Goal: Task Accomplishment & Management: Use online tool/utility

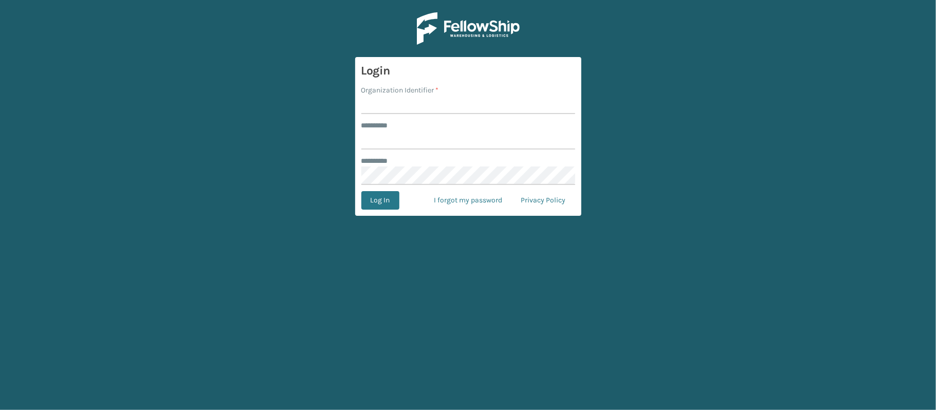
click at [375, 109] on input "Organization Identifier *" at bounding box center [469, 105] width 214 height 19
type input "[PERSON_NAME]"
click at [412, 137] on input "******** *" at bounding box center [469, 140] width 214 height 19
type input "******"
click at [371, 200] on button "Log In" at bounding box center [381, 200] width 38 height 19
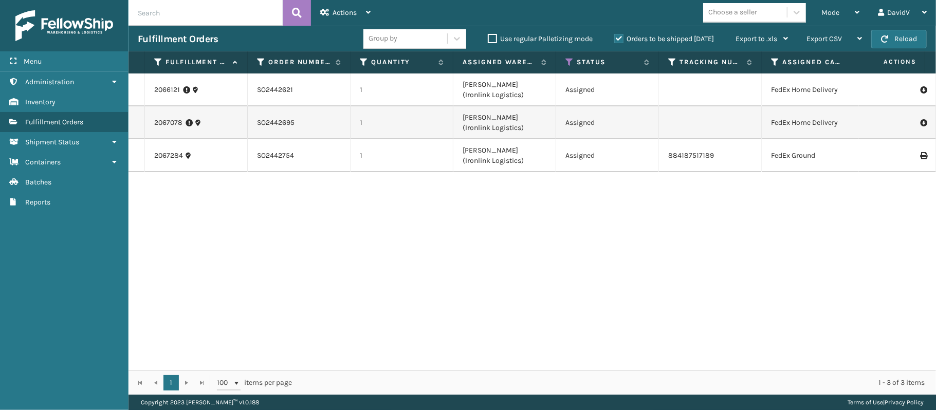
click at [527, 296] on div "2066121 SO2442621 1 [PERSON_NAME] (Ironlink Logistics) Assigned FedEx Home Deli…" at bounding box center [533, 222] width 808 height 297
click at [427, 302] on div "2066121 SO2442621 1 [PERSON_NAME] (Ironlink Logistics) Assigned FedEx Home Deli…" at bounding box center [533, 222] width 808 height 297
click at [383, 257] on div "2066121 SO2442621 1 [PERSON_NAME] (Ironlink Logistics) Assigned FedEx Home Deli…" at bounding box center [533, 222] width 808 height 297
click at [619, 38] on label "Orders to be shipped [DATE]" at bounding box center [665, 38] width 100 height 9
click at [615, 38] on input "Orders to be shipped [DATE]" at bounding box center [615, 36] width 1 height 7
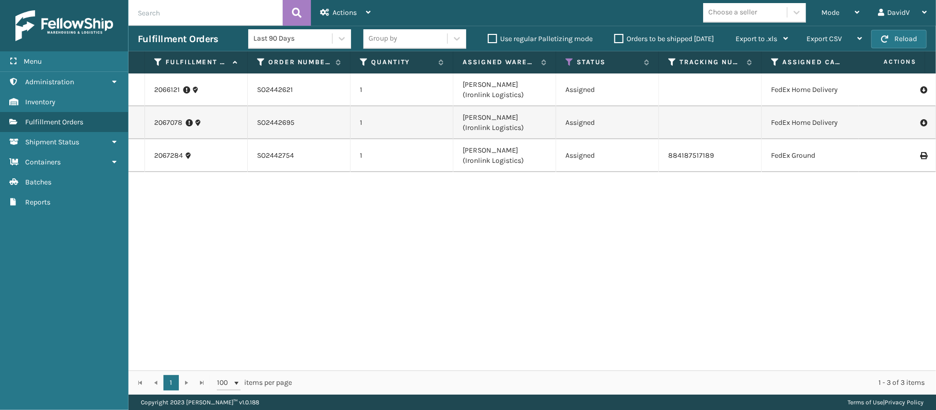
click at [619, 38] on label "Orders to be shipped [DATE]" at bounding box center [665, 38] width 100 height 9
click at [615, 38] on input "Orders to be shipped [DATE]" at bounding box center [615, 36] width 1 height 7
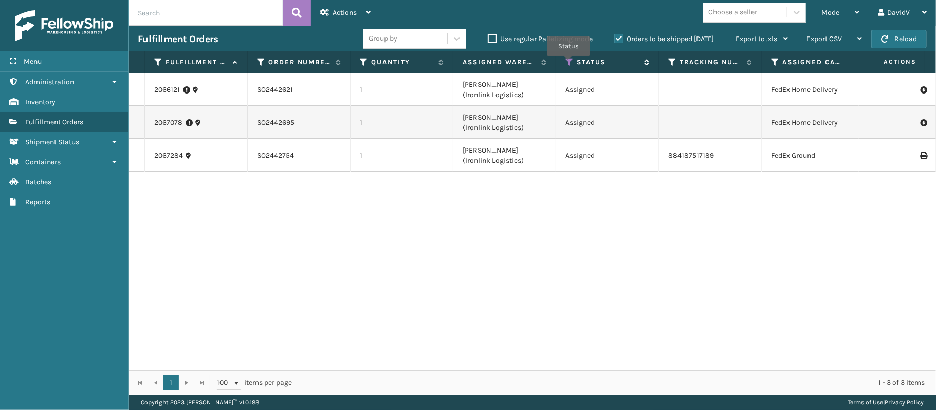
click at [569, 64] on icon at bounding box center [570, 62] width 8 height 9
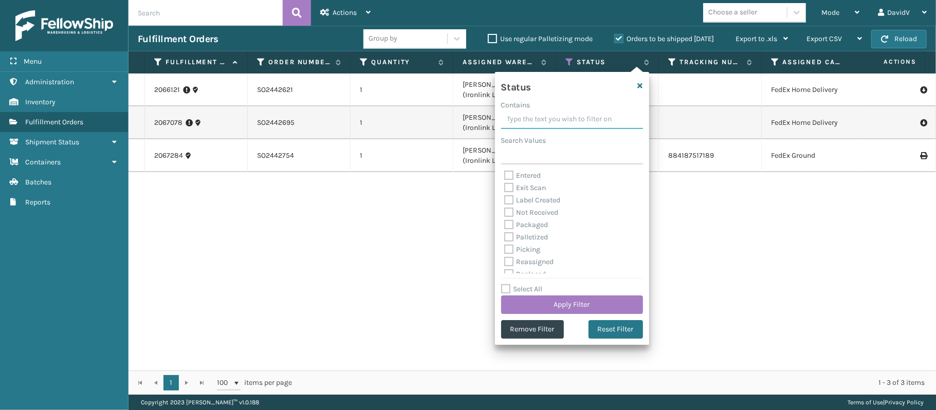
scroll to position [9, 0]
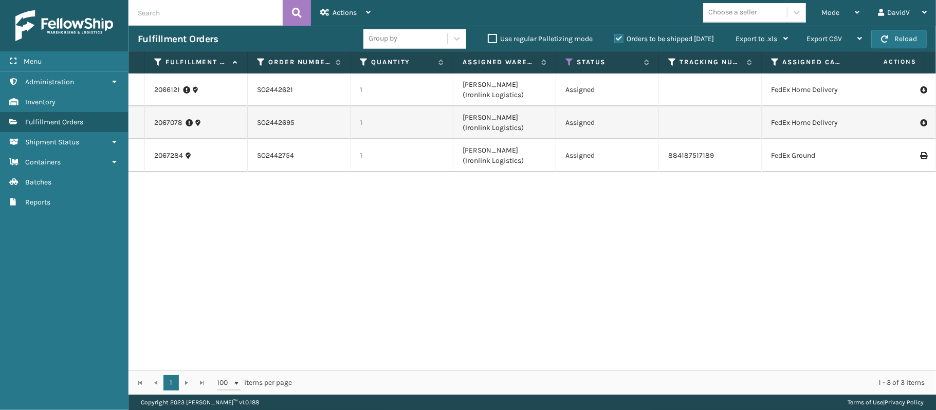
click at [708, 240] on div "2066121 SO2442621 1 [PERSON_NAME] (Ironlink Logistics) Assigned FedEx Home Deli…" at bounding box center [533, 222] width 808 height 297
click at [856, 7] on div "Mode" at bounding box center [841, 13] width 38 height 26
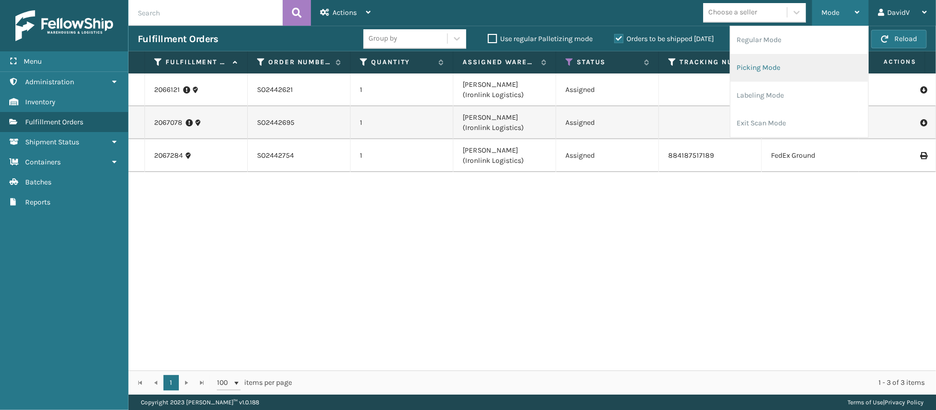
click at [780, 71] on li "Picking Mode" at bounding box center [800, 68] width 138 height 28
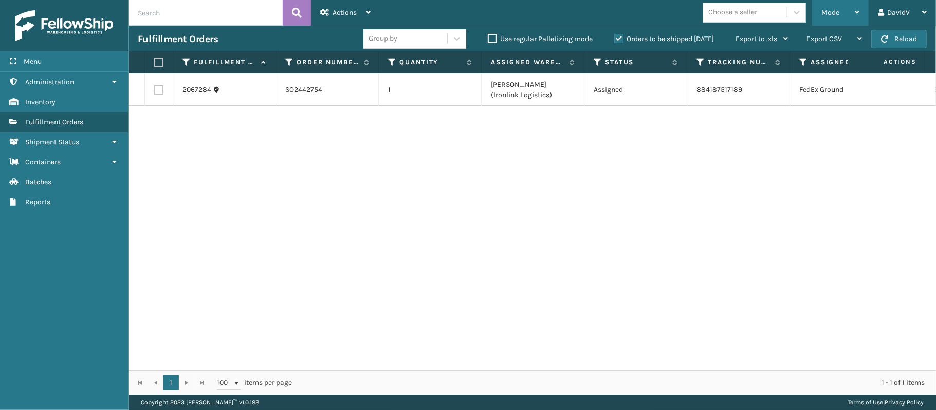
click at [858, 12] on icon at bounding box center [857, 12] width 5 height 7
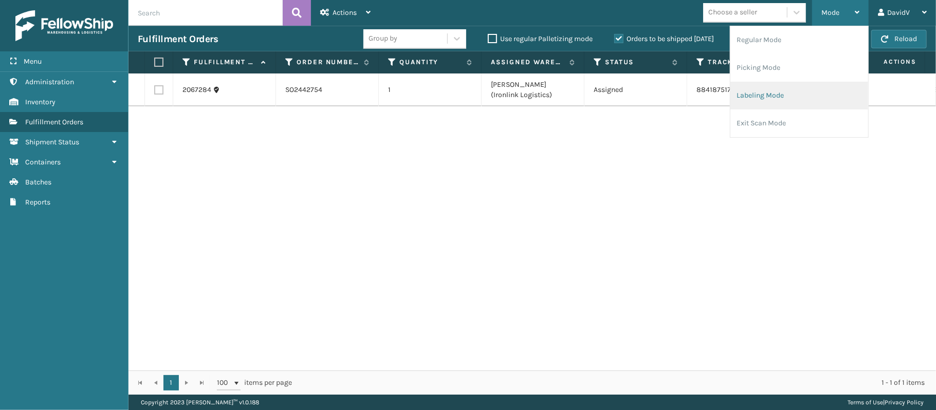
click at [755, 94] on li "Labeling Mode" at bounding box center [800, 96] width 138 height 28
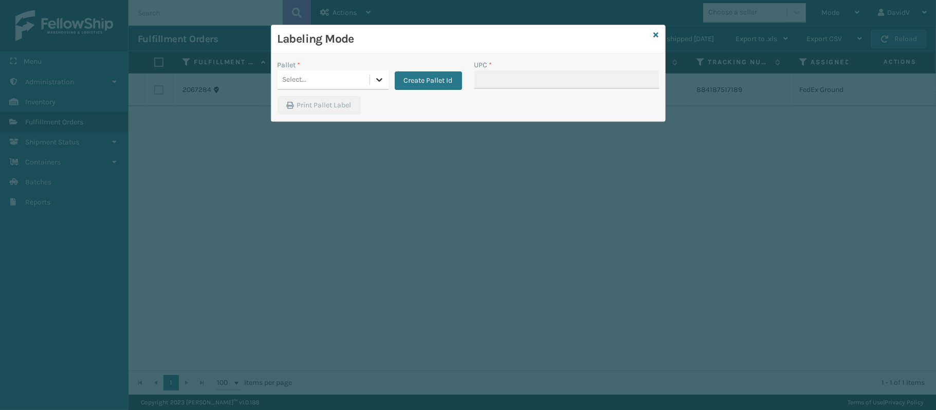
click at [382, 82] on icon at bounding box center [379, 80] width 10 height 10
click at [414, 105] on div "Print Pallet Label" at bounding box center [469, 108] width 394 height 25
click at [377, 84] on icon at bounding box center [379, 80] width 10 height 10
click at [420, 85] on button "Create Pallet Id" at bounding box center [428, 80] width 67 height 19
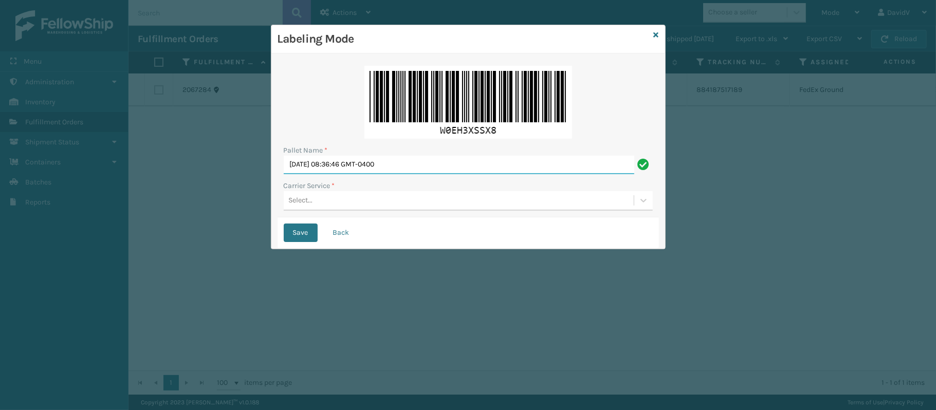
click at [428, 167] on input "[DATE] 08:36:46 GMT-0400" at bounding box center [459, 165] width 351 height 19
type input "M"
type input "LPN 483193 TRUCK # 1"
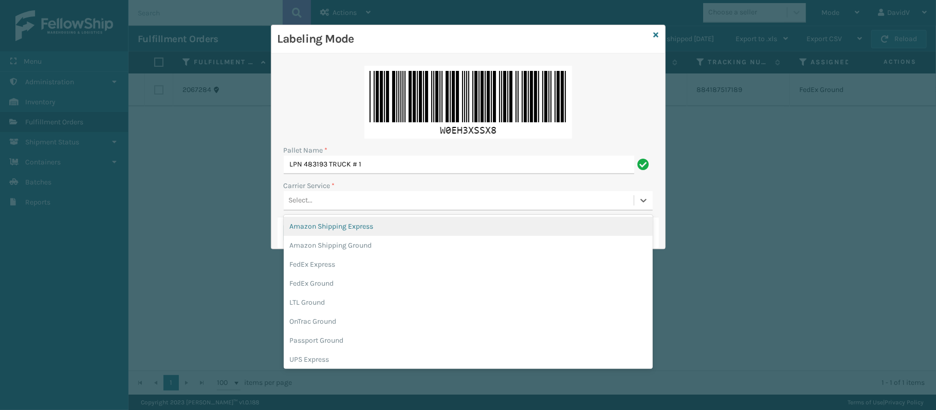
click at [380, 204] on div "Select..." at bounding box center [459, 200] width 350 height 17
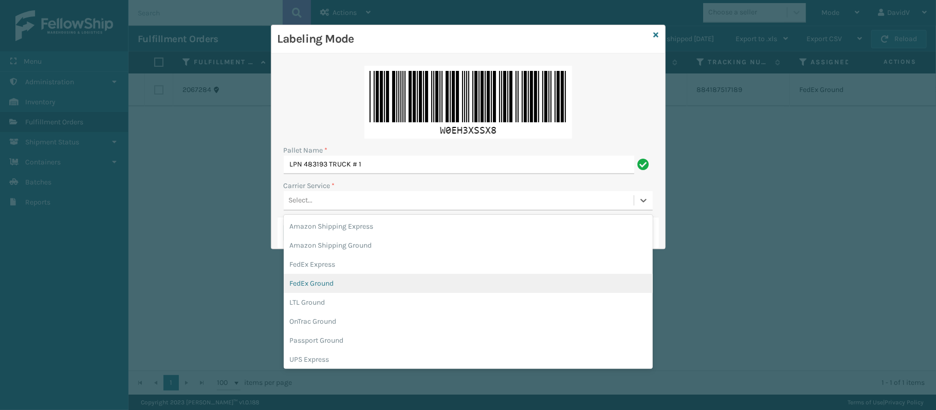
click at [311, 284] on div "FedEx Ground" at bounding box center [468, 283] width 369 height 19
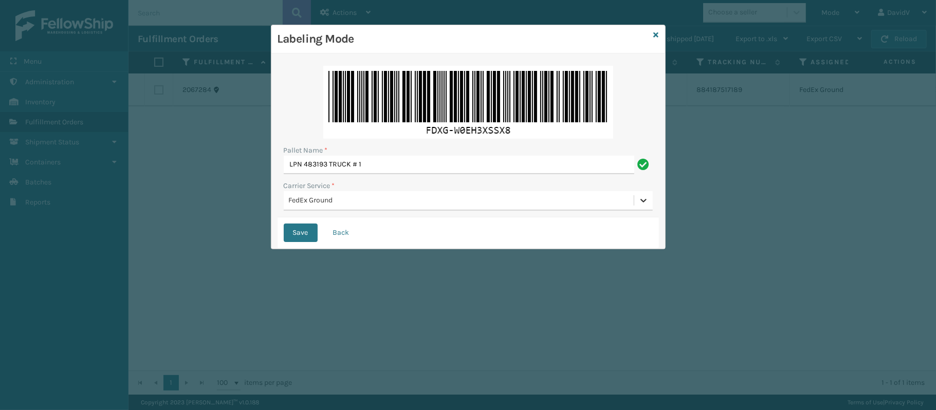
click at [639, 204] on icon at bounding box center [644, 200] width 10 height 10
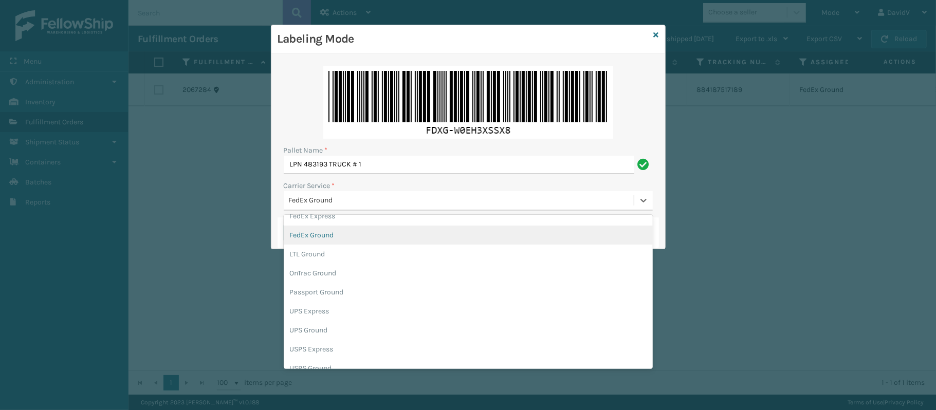
scroll to position [59, 0]
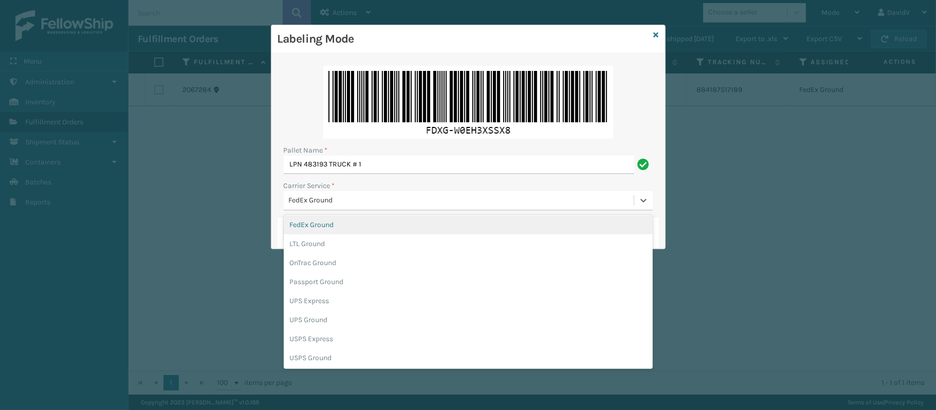
click at [327, 229] on div "FedEx Ground" at bounding box center [468, 224] width 369 height 19
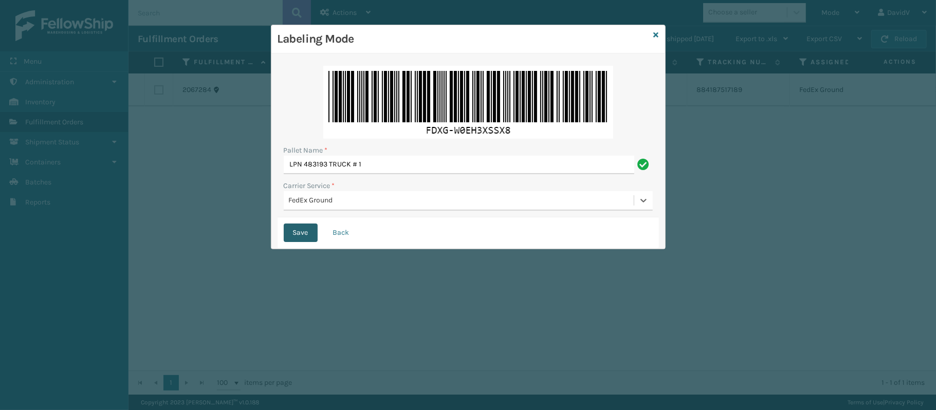
click at [293, 231] on button "Save" at bounding box center [301, 233] width 34 height 19
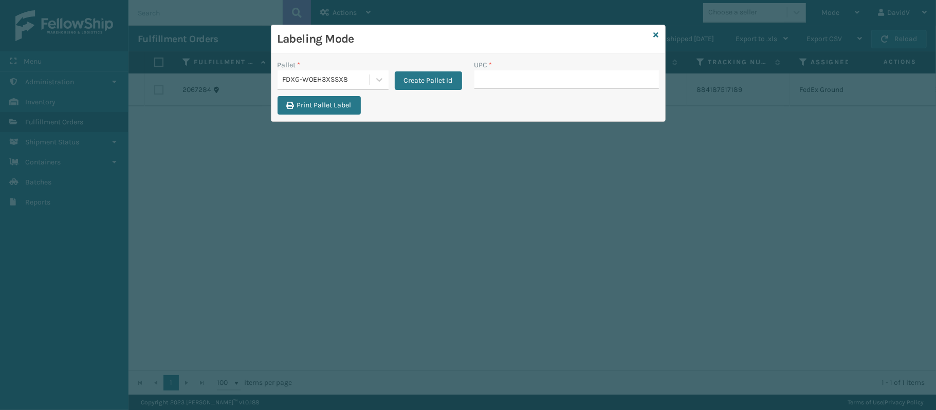
click at [505, 83] on input "UPC *" at bounding box center [567, 79] width 185 height 19
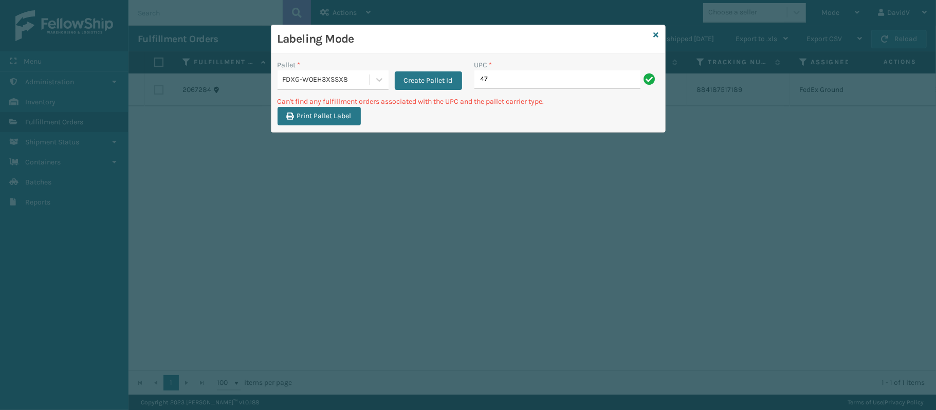
type input "4"
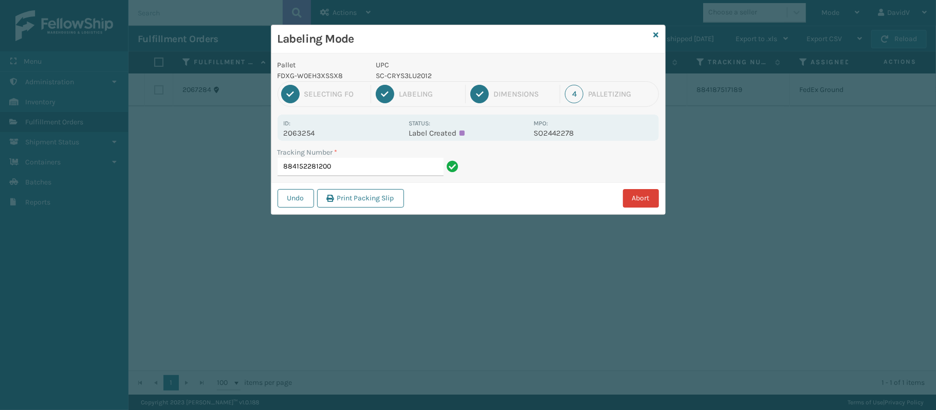
click at [645, 202] on button "Abort" at bounding box center [641, 198] width 36 height 19
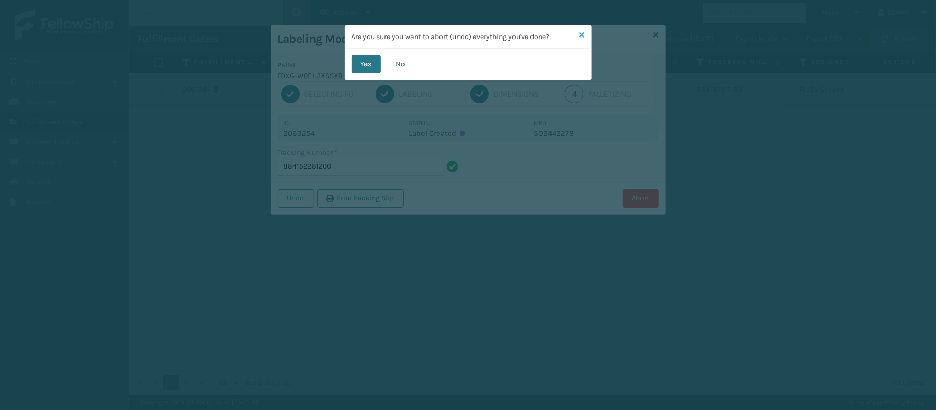
click at [583, 32] on icon at bounding box center [582, 34] width 5 height 7
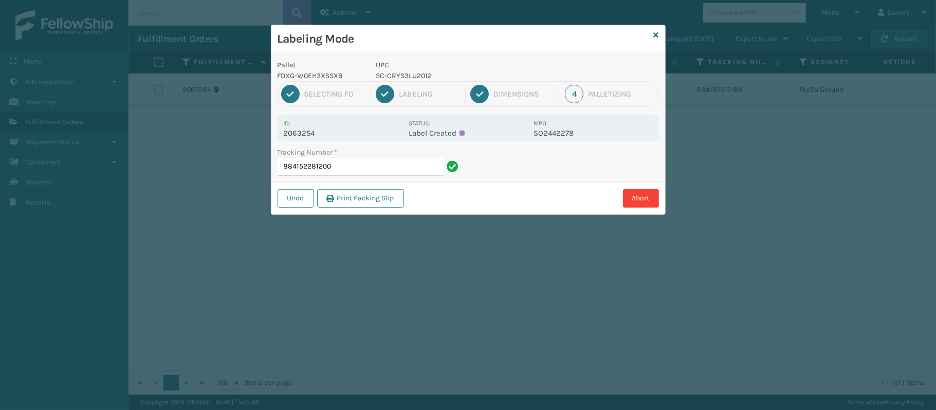
click at [623, 189] on button "Abort" at bounding box center [641, 198] width 36 height 19
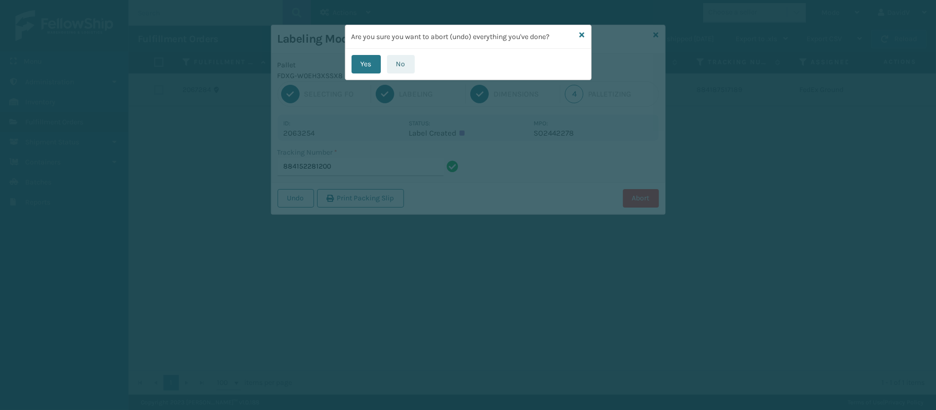
click at [395, 67] on button "No" at bounding box center [401, 64] width 28 height 19
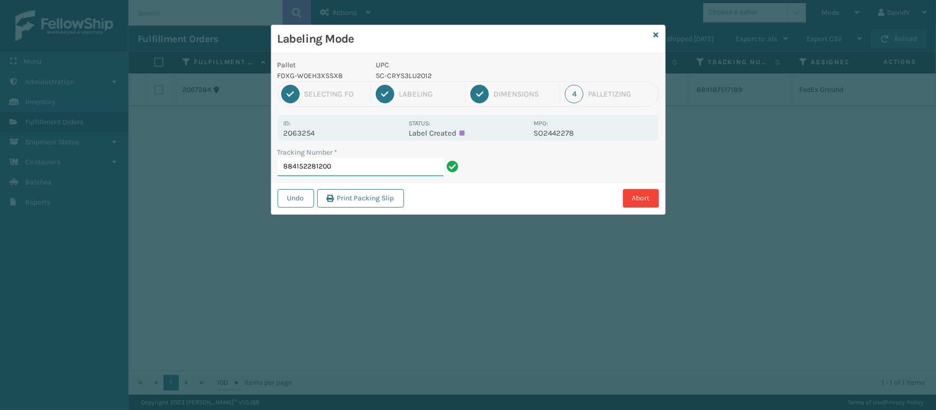
click at [414, 170] on input "884152281200" at bounding box center [361, 167] width 166 height 19
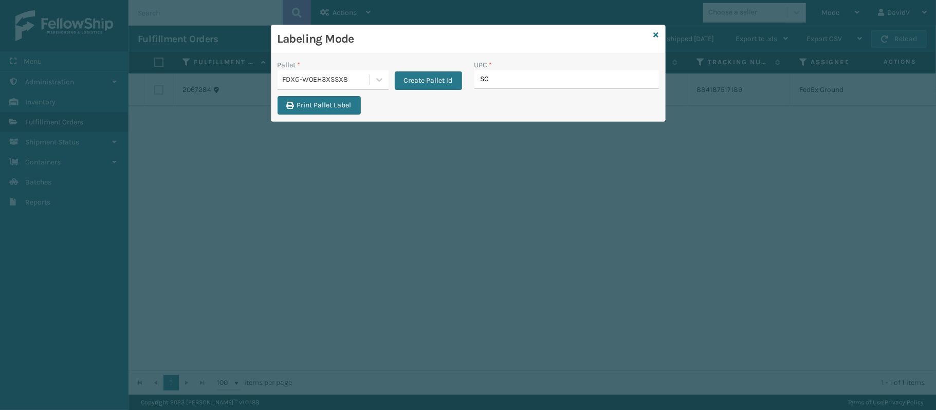
type input "SC-"
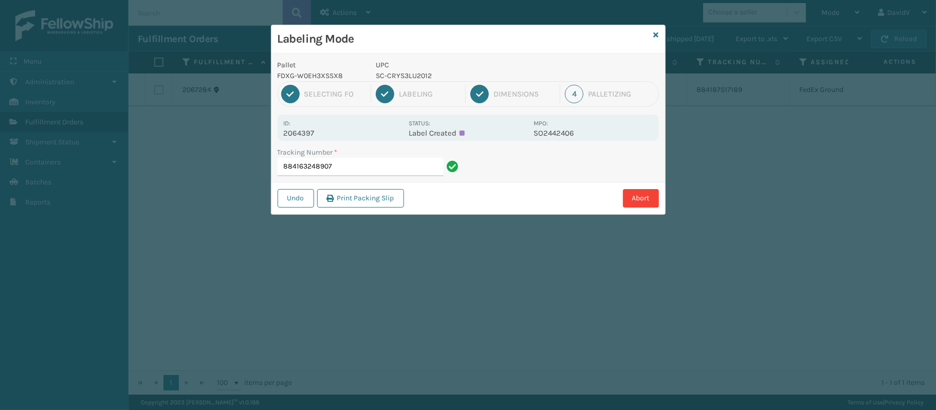
type input "884163248907"
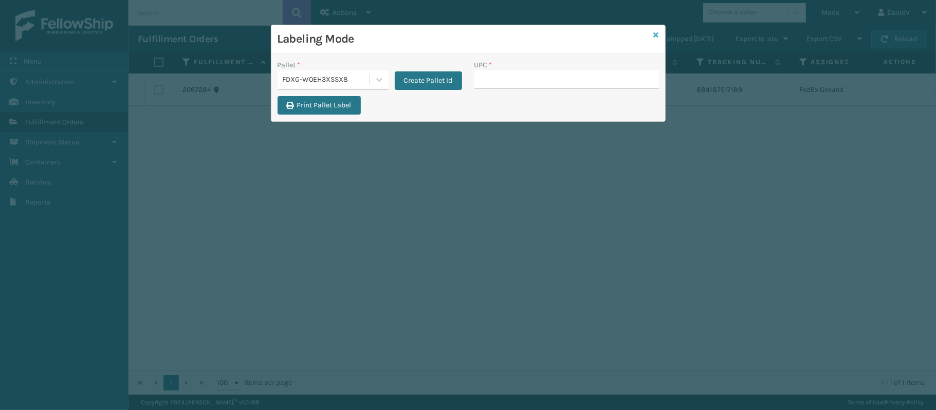
click at [657, 33] on icon at bounding box center [656, 34] width 5 height 7
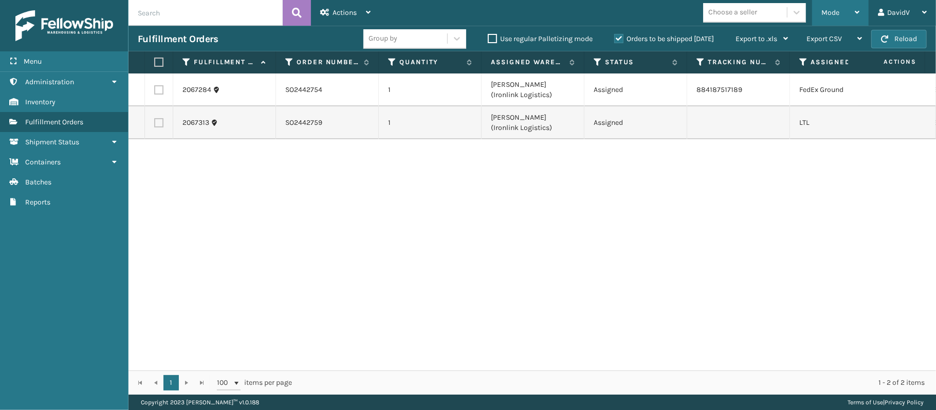
click at [858, 13] on icon at bounding box center [857, 12] width 5 height 7
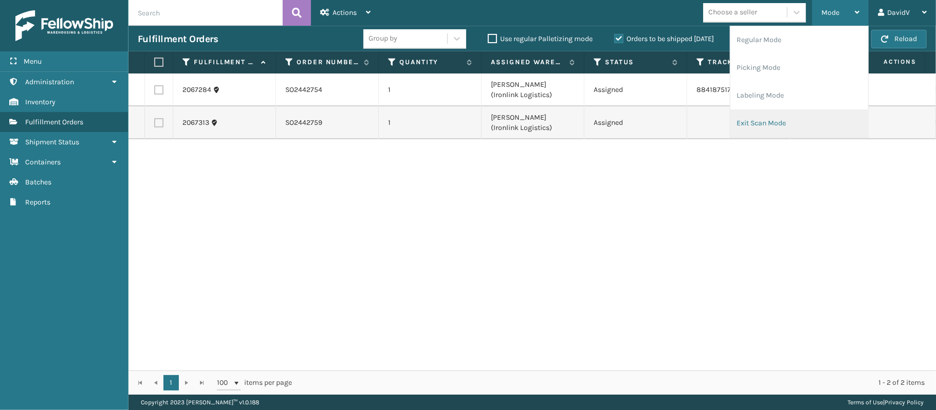
click at [779, 124] on li "Exit Scan Mode" at bounding box center [800, 124] width 138 height 28
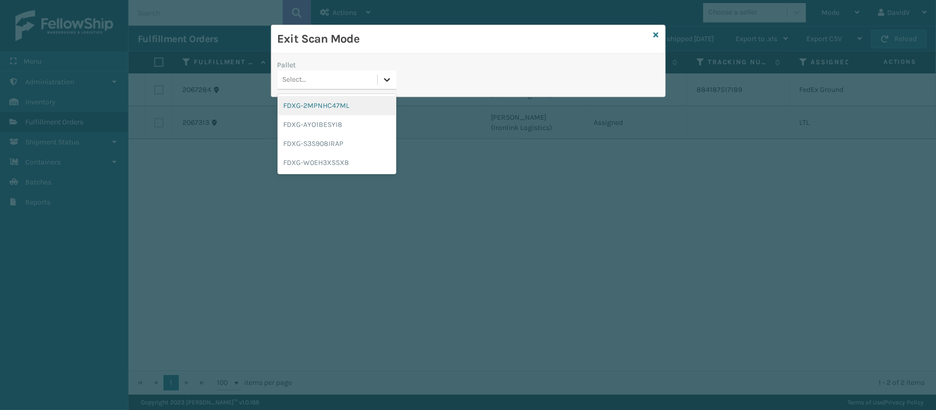
click at [389, 82] on icon at bounding box center [387, 80] width 10 height 10
click at [331, 168] on div "FDXG-W0EH3XSSX8" at bounding box center [337, 162] width 119 height 19
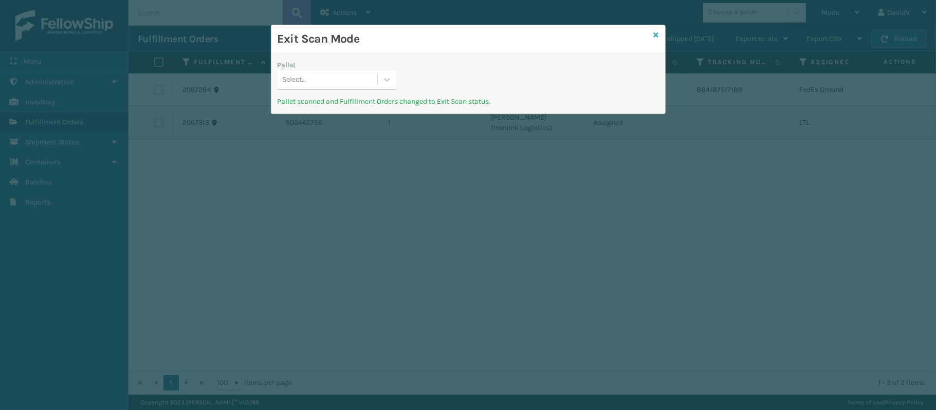
click at [655, 33] on icon at bounding box center [656, 34] width 5 height 7
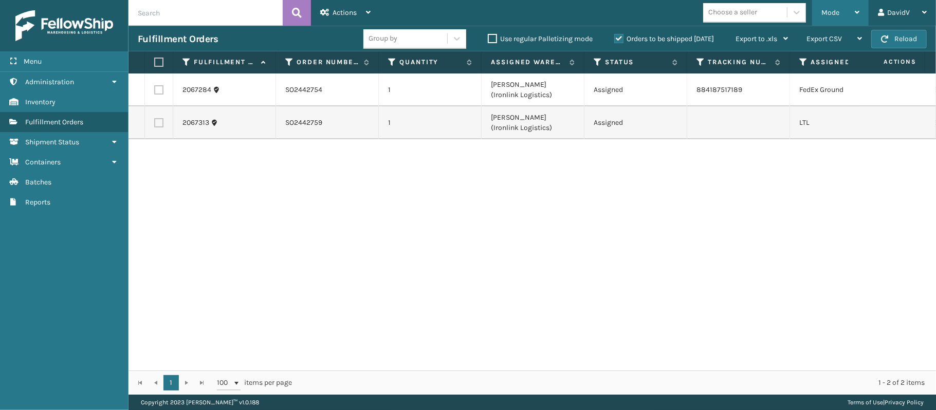
click at [856, 7] on div "Mode" at bounding box center [841, 13] width 38 height 26
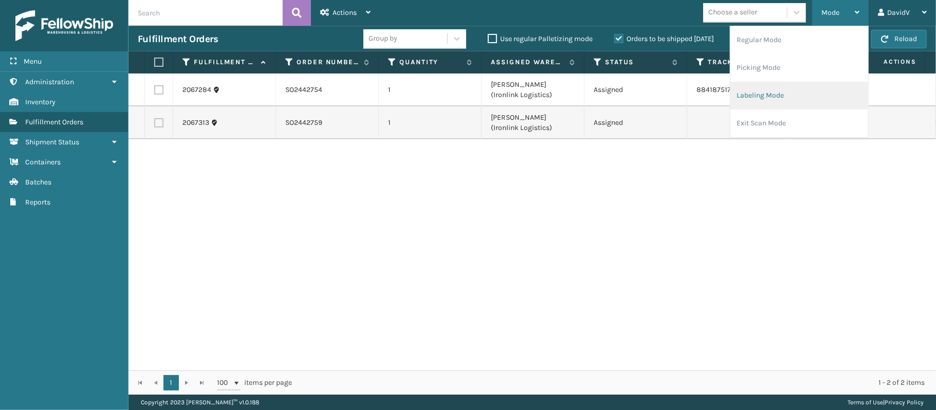
click at [778, 91] on li "Labeling Mode" at bounding box center [800, 96] width 138 height 28
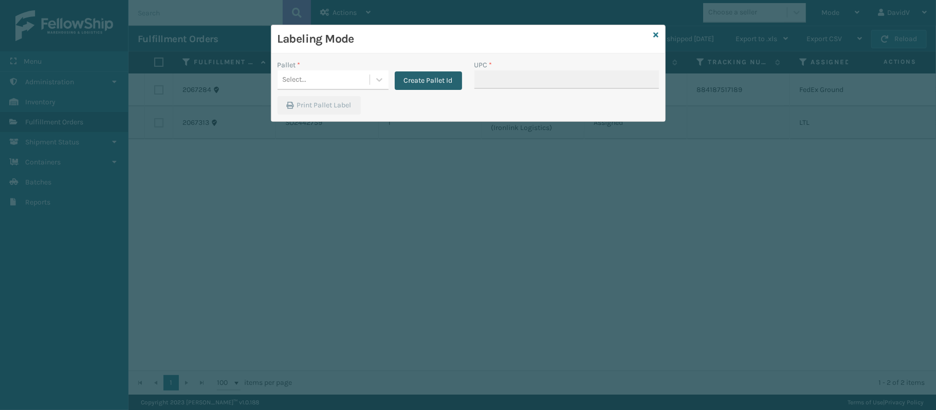
click at [416, 83] on button "Create Pallet Id" at bounding box center [428, 80] width 67 height 19
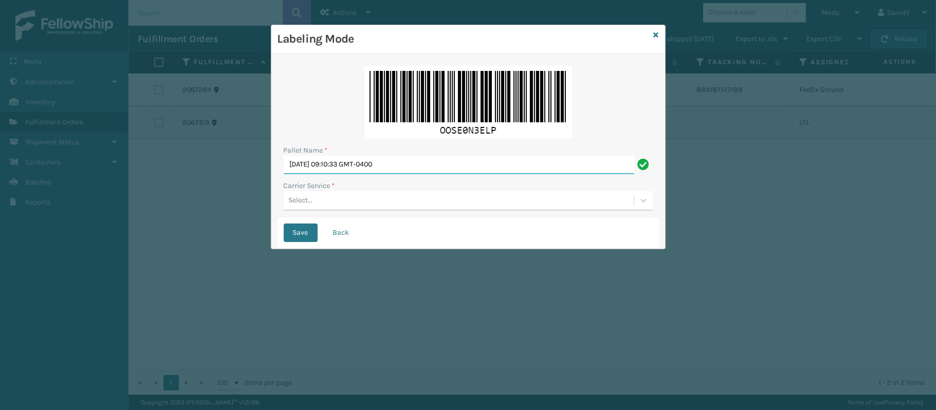
click at [409, 166] on input "[DATE] 09:10:33 GMT-0400" at bounding box center [459, 165] width 351 height 19
type input "M"
type input "l"
type input "LPN 506856 TRUCK #1"
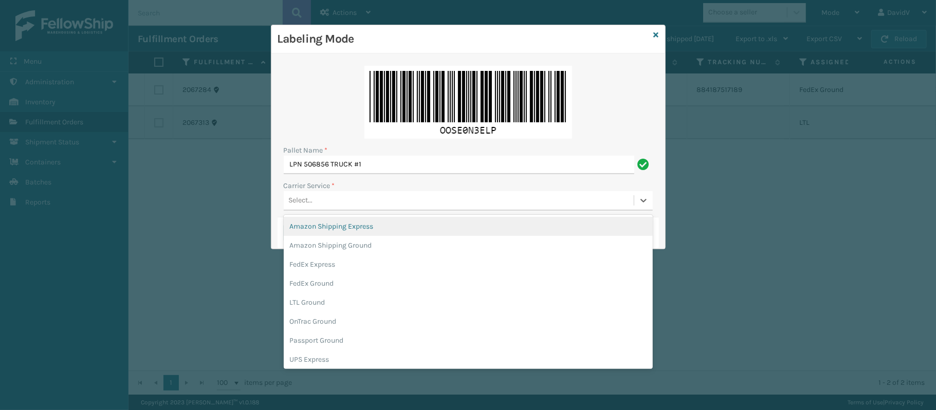
click at [324, 200] on div "Select..." at bounding box center [459, 200] width 350 height 17
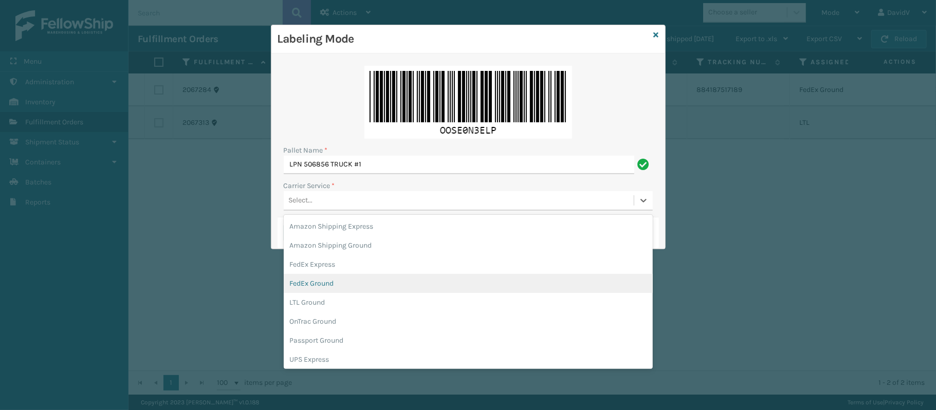
click at [333, 281] on div "FedEx Ground" at bounding box center [468, 283] width 369 height 19
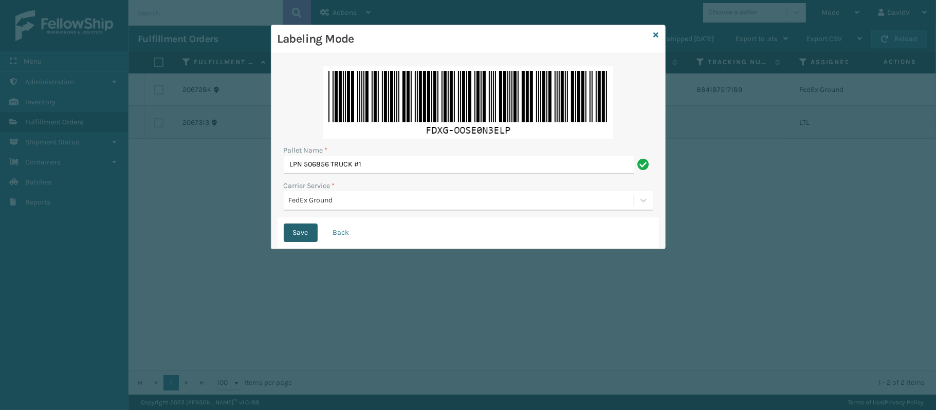
click at [296, 230] on button "Save" at bounding box center [301, 233] width 34 height 19
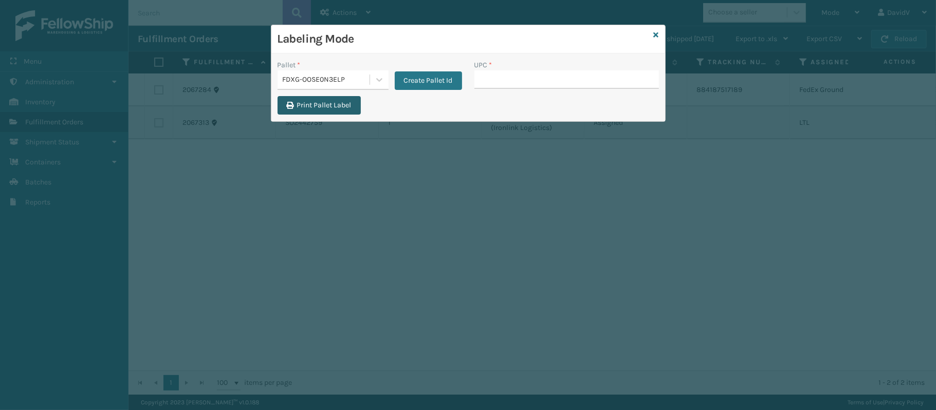
click at [319, 108] on button "Print Pallet Label" at bounding box center [319, 105] width 83 height 19
click at [497, 78] on input "UPC *" at bounding box center [567, 79] width 185 height 19
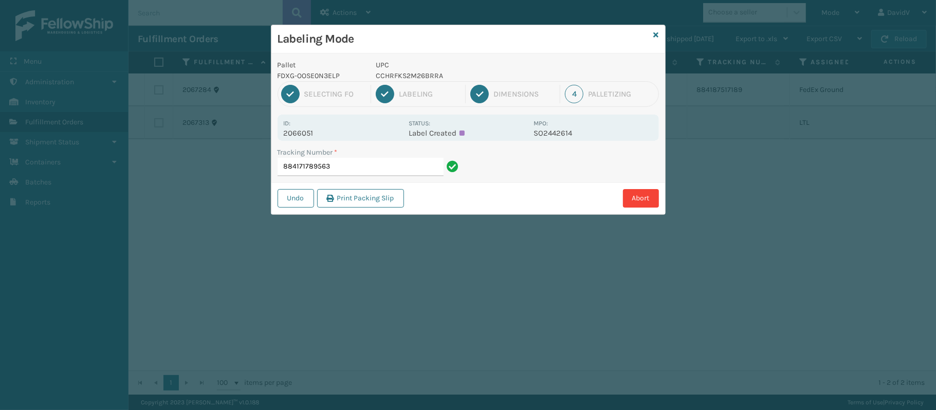
type input "884171789563"
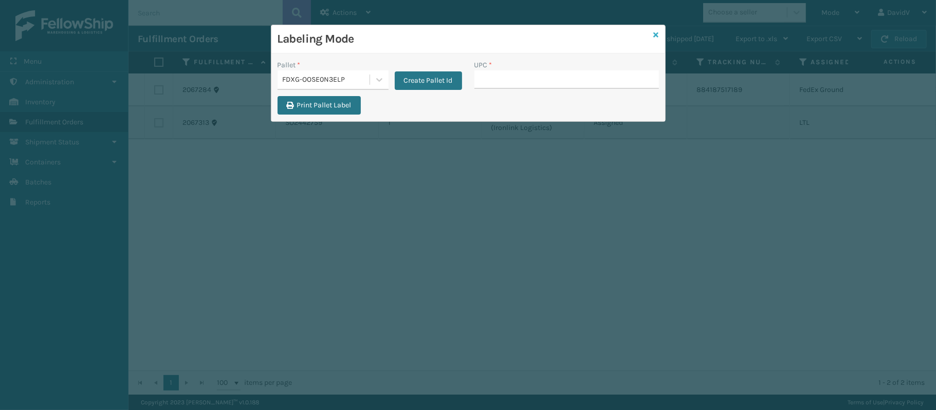
click at [658, 33] on icon at bounding box center [656, 34] width 5 height 7
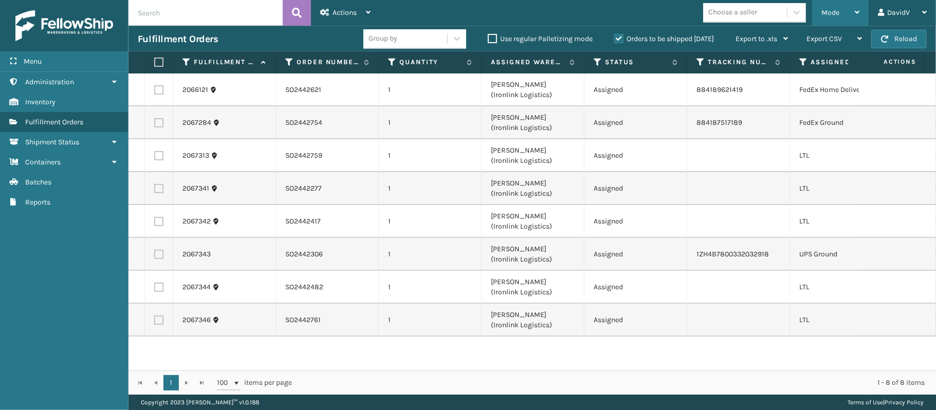
click at [846, 9] on div "Mode" at bounding box center [841, 13] width 38 height 26
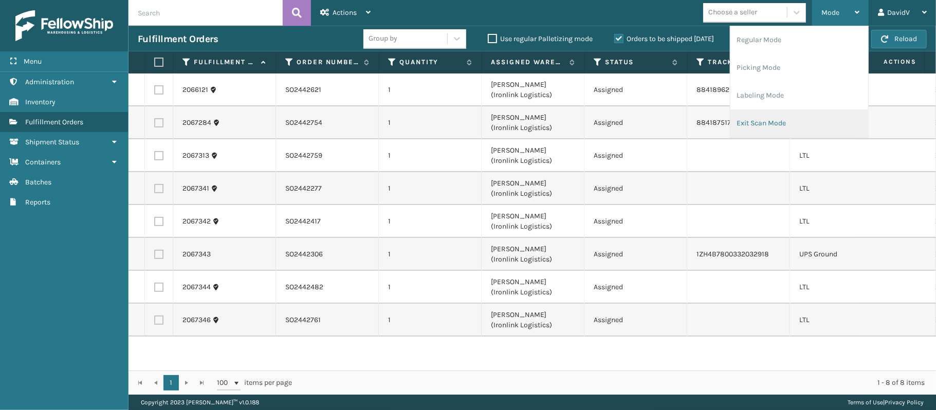
click at [768, 118] on li "Exit Scan Mode" at bounding box center [800, 124] width 138 height 28
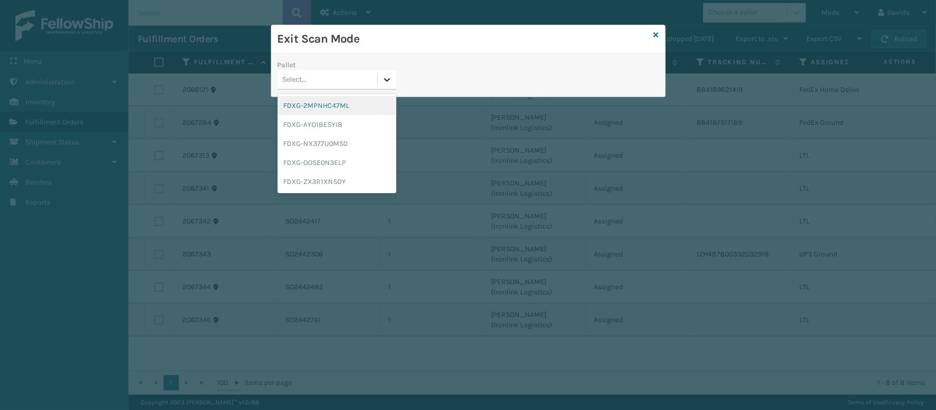
click at [387, 83] on icon at bounding box center [387, 80] width 10 height 10
click at [343, 159] on div "FDXG-OOSE0N3ELP" at bounding box center [337, 162] width 119 height 19
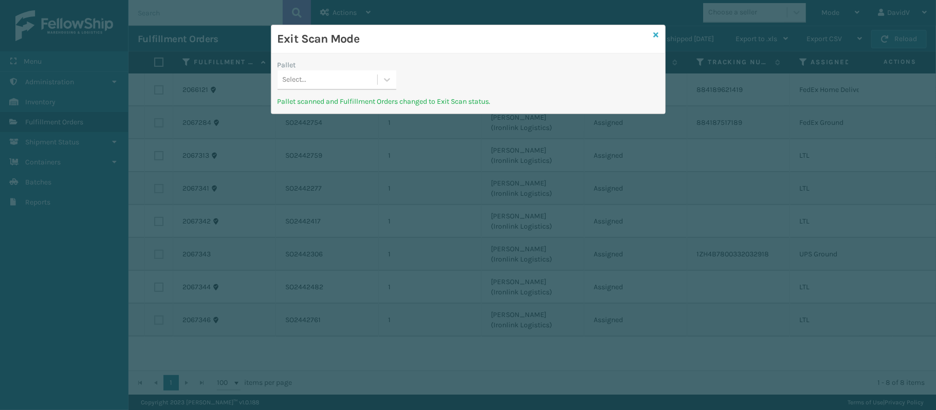
click at [658, 36] on icon at bounding box center [656, 34] width 5 height 7
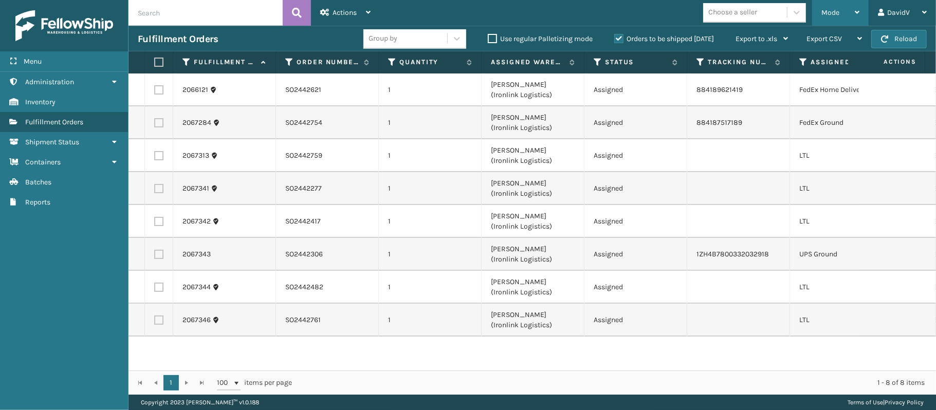
click at [844, 13] on div "Mode" at bounding box center [841, 13] width 38 height 26
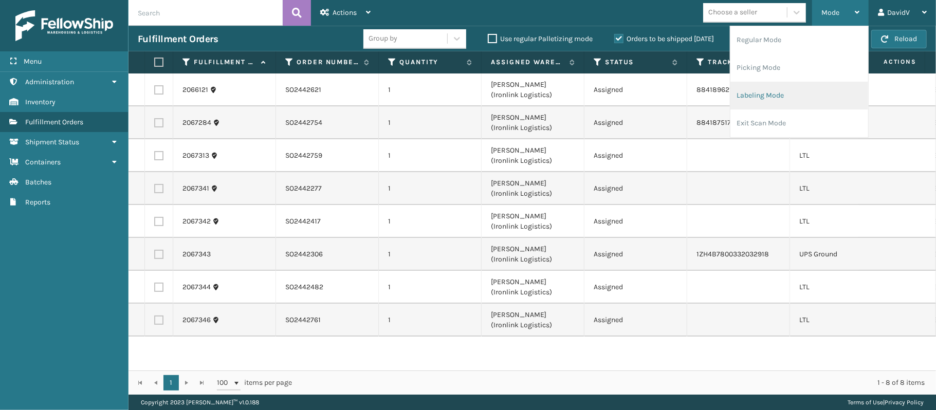
click at [758, 101] on li "Labeling Mode" at bounding box center [800, 96] width 138 height 28
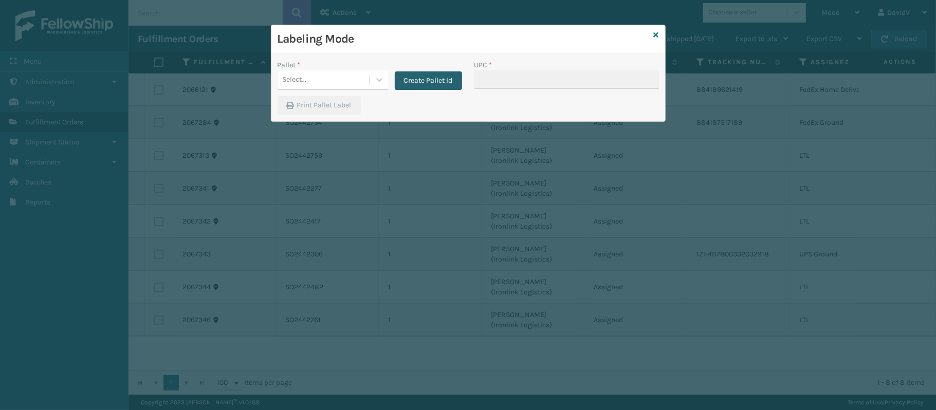
click at [445, 80] on button "Create Pallet Id" at bounding box center [428, 80] width 67 height 19
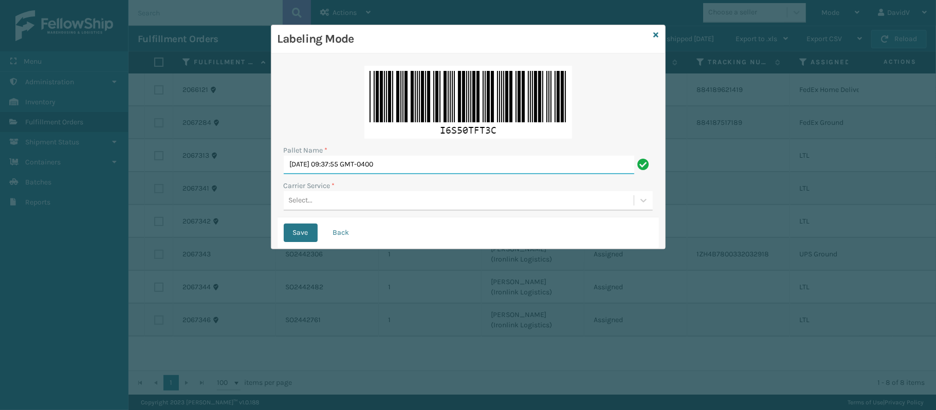
click at [423, 161] on input "[DATE] 09:37:55 GMT-0400" at bounding box center [459, 165] width 351 height 19
type input "M"
type input "l"
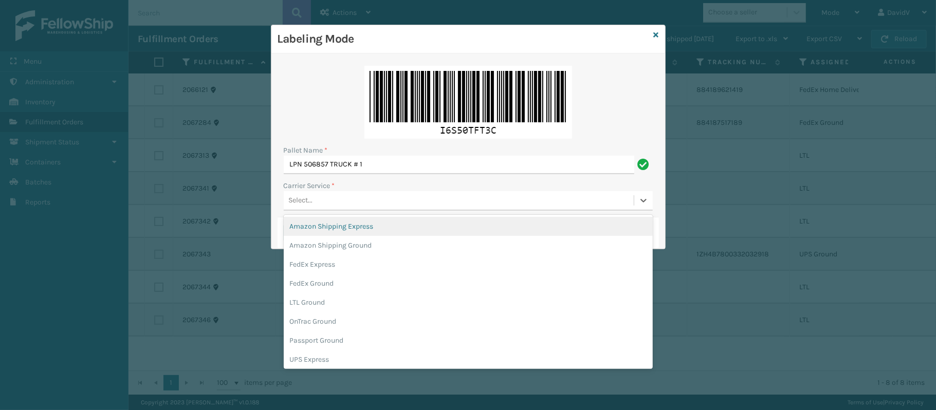
type input "LPN 506857 TRUCK # 1"
click at [350, 201] on div "Select..." at bounding box center [459, 200] width 350 height 17
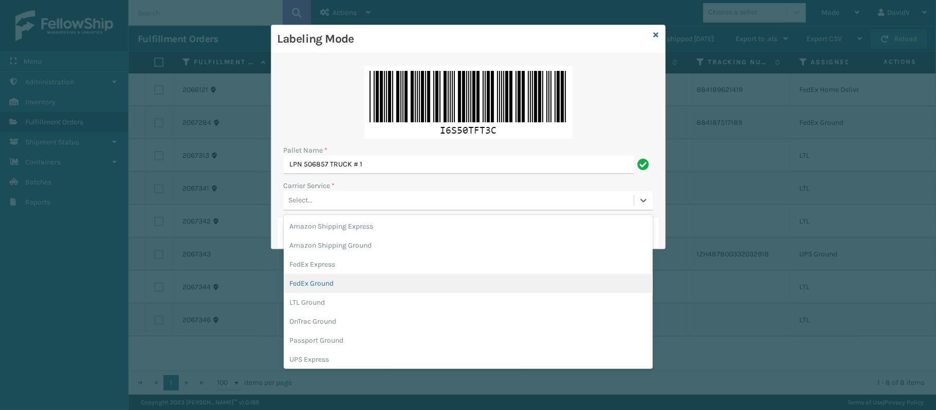
click at [346, 286] on div "FedEx Ground" at bounding box center [468, 283] width 369 height 19
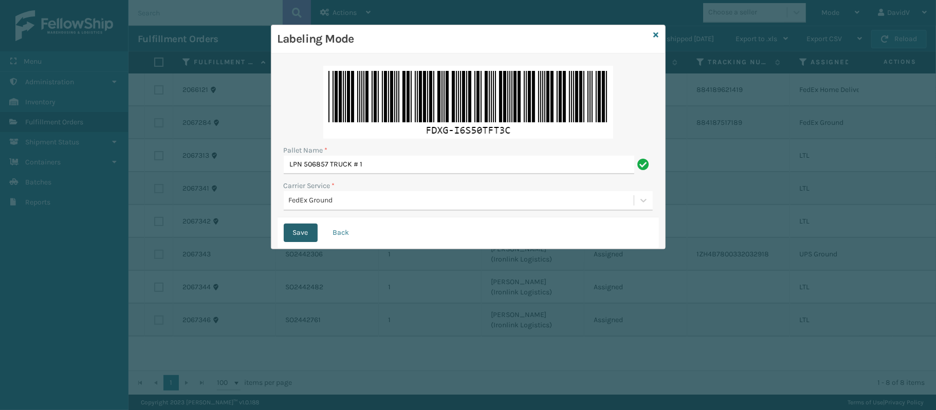
click at [301, 233] on button "Save" at bounding box center [301, 233] width 34 height 19
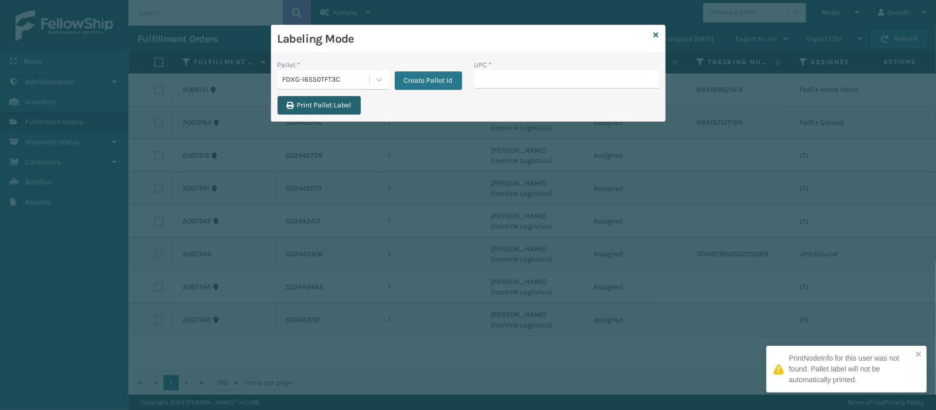
click at [323, 108] on button "Print Pallet Label" at bounding box center [319, 105] width 83 height 19
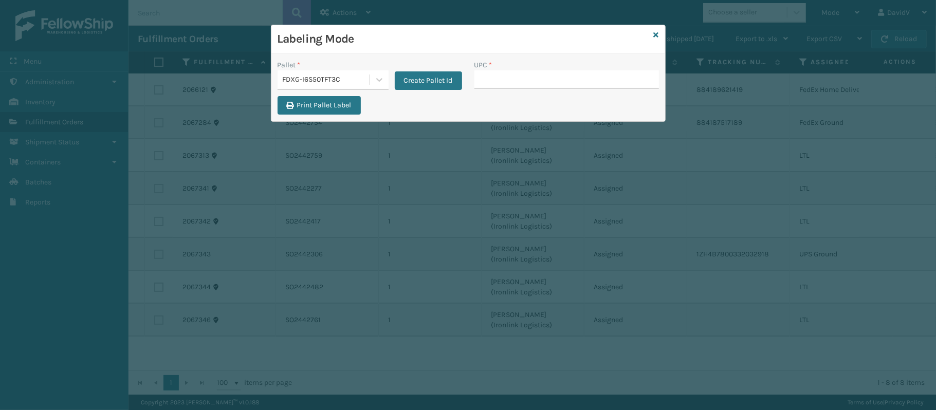
click at [278, 96] on button "Print Pallet Label" at bounding box center [319, 105] width 83 height 19
click at [540, 84] on input "UPC *" at bounding box center [567, 79] width 185 height 19
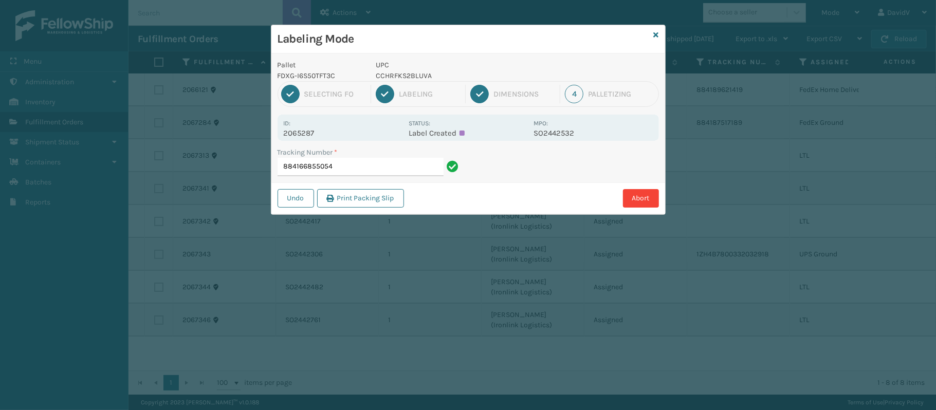
type input "884166855054"
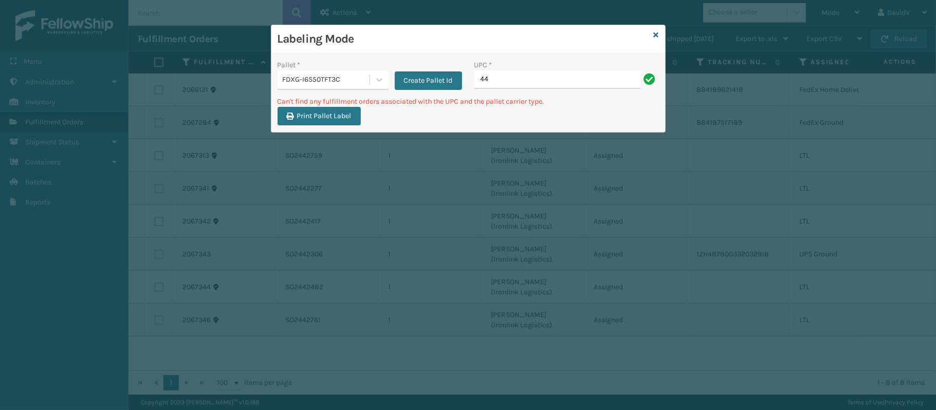
type input "4"
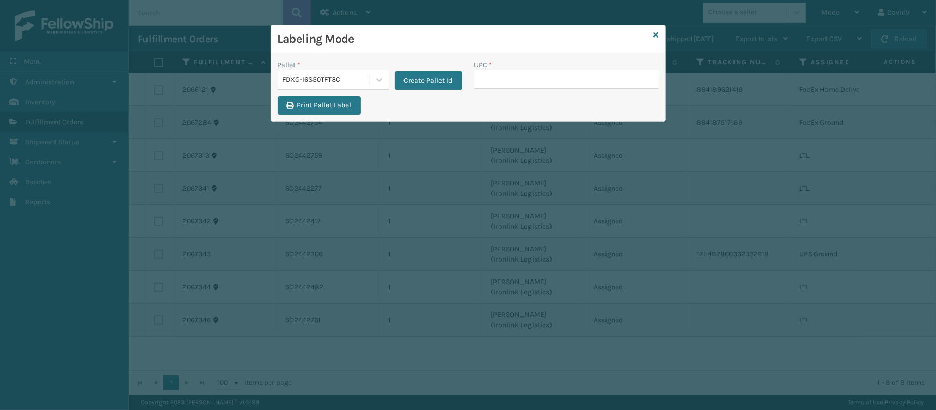
click at [540, 84] on input "UPC *" at bounding box center [567, 79] width 185 height 19
click at [654, 33] on icon at bounding box center [656, 34] width 5 height 7
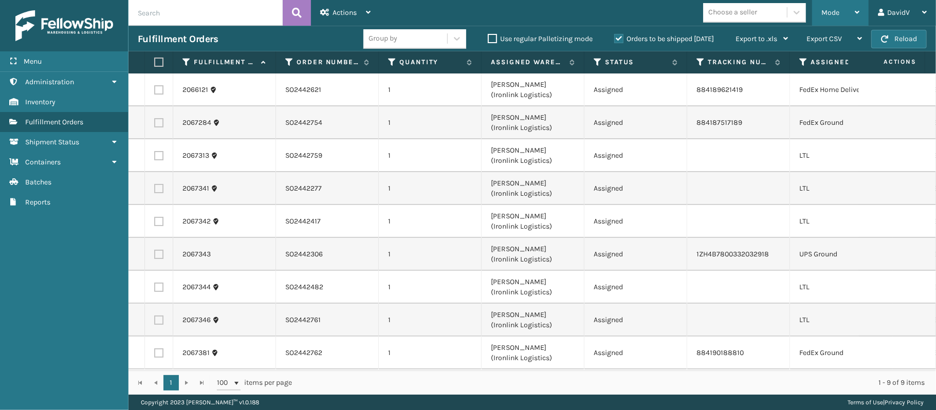
click at [854, 9] on div "Mode" at bounding box center [841, 13] width 38 height 26
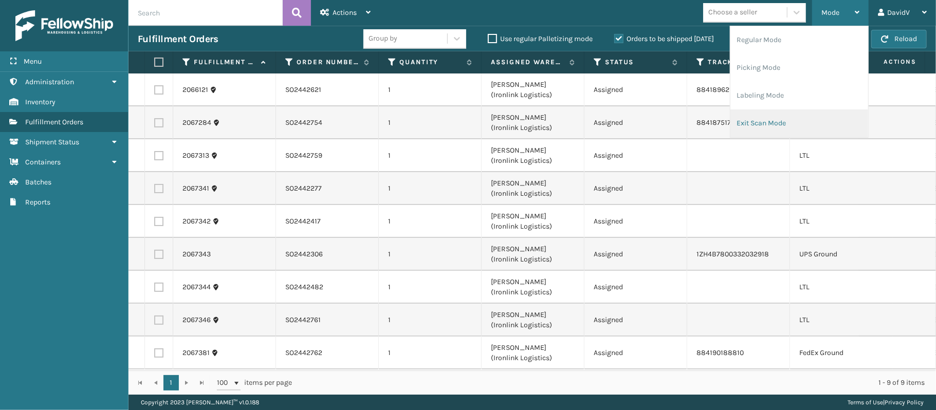
click at [772, 121] on li "Exit Scan Mode" at bounding box center [800, 124] width 138 height 28
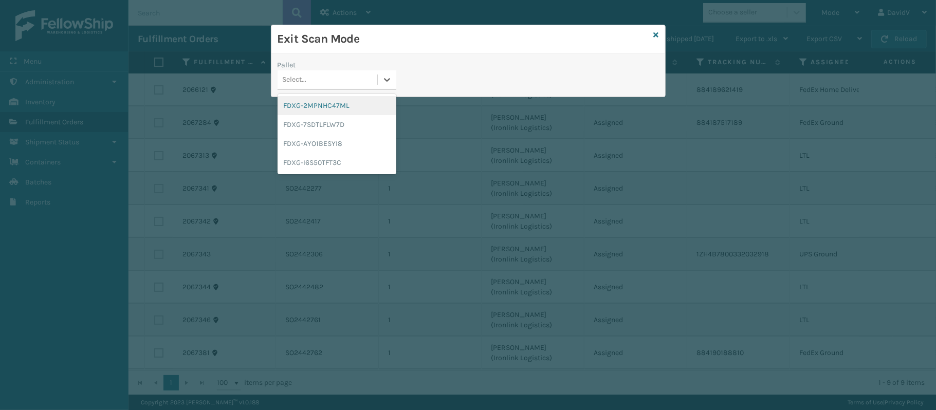
click at [375, 81] on div "Select..." at bounding box center [328, 79] width 100 height 17
click at [333, 163] on div "FDXG-I6S50TFT3C" at bounding box center [337, 162] width 119 height 19
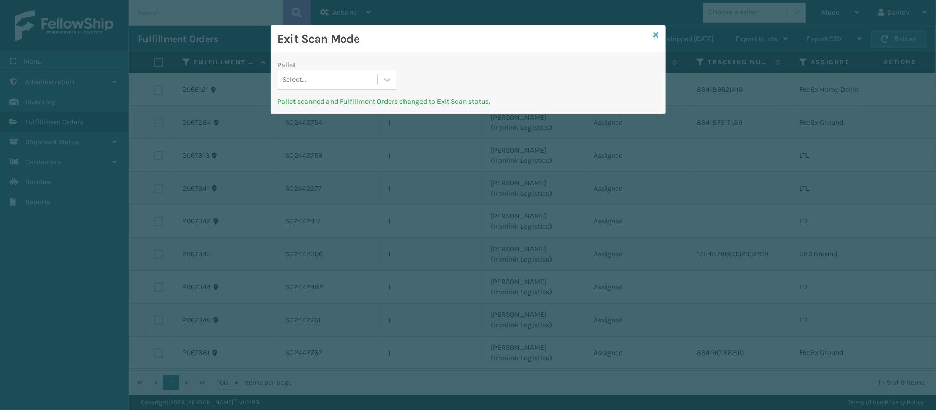
click at [655, 31] on icon at bounding box center [656, 34] width 5 height 7
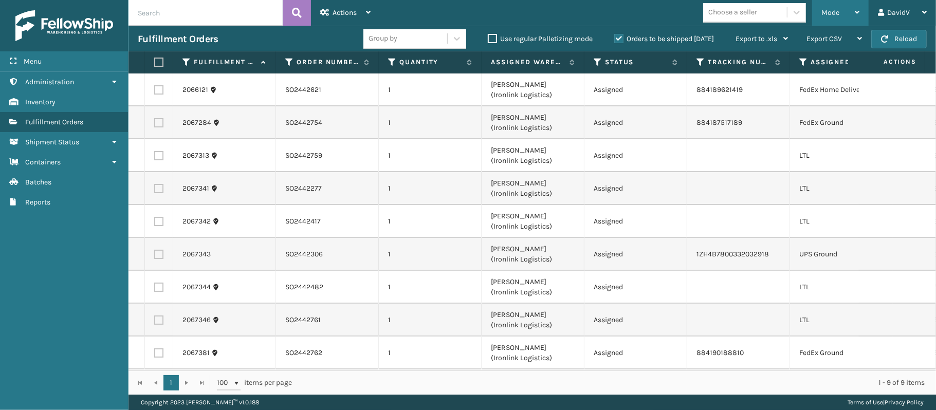
click at [845, 3] on div "Mode" at bounding box center [841, 13] width 38 height 26
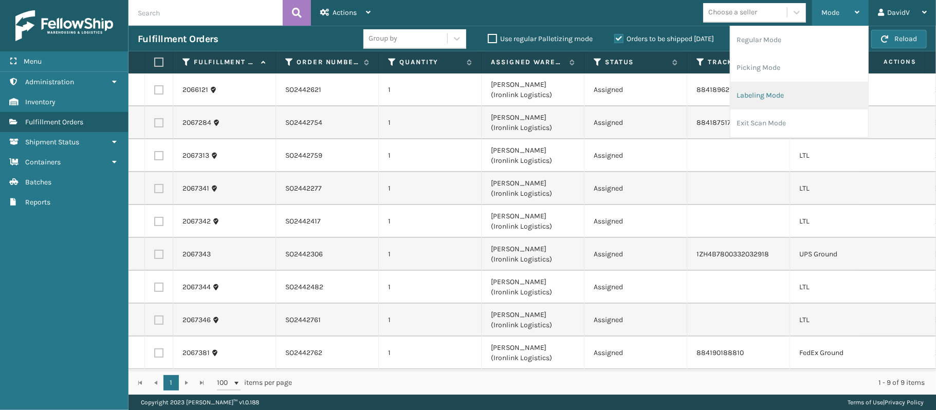
click at [780, 94] on li "Labeling Mode" at bounding box center [800, 96] width 138 height 28
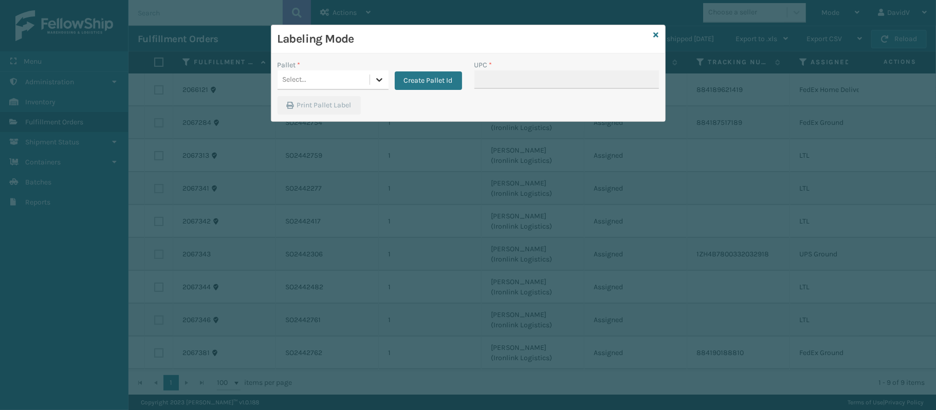
click at [377, 83] on icon at bounding box center [379, 80] width 10 height 10
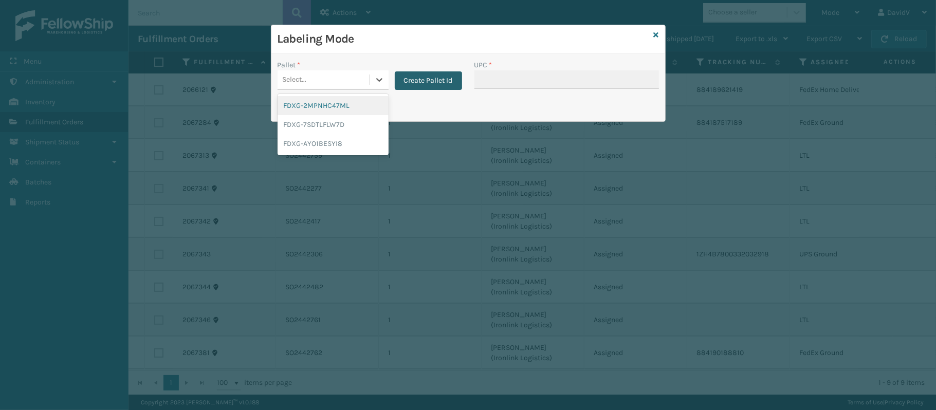
click at [428, 75] on button "Create Pallet Id" at bounding box center [428, 80] width 67 height 19
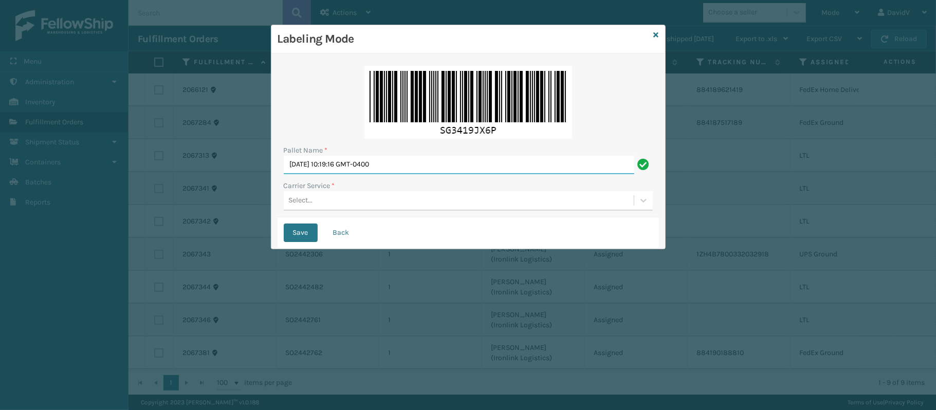
click at [422, 163] on input "[DATE] 10:19:16 GMT-0400" at bounding box center [459, 165] width 351 height 19
type input "M"
type input "LPN 506855 TRUCK # 2"
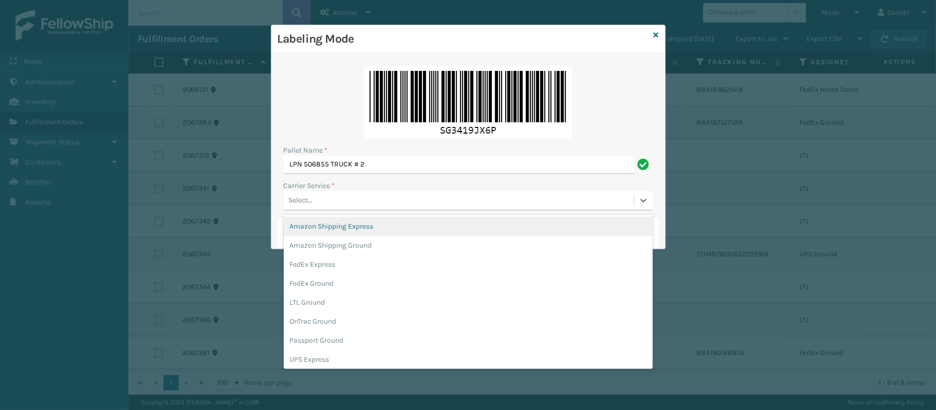
click at [305, 200] on div "Select..." at bounding box center [301, 200] width 24 height 11
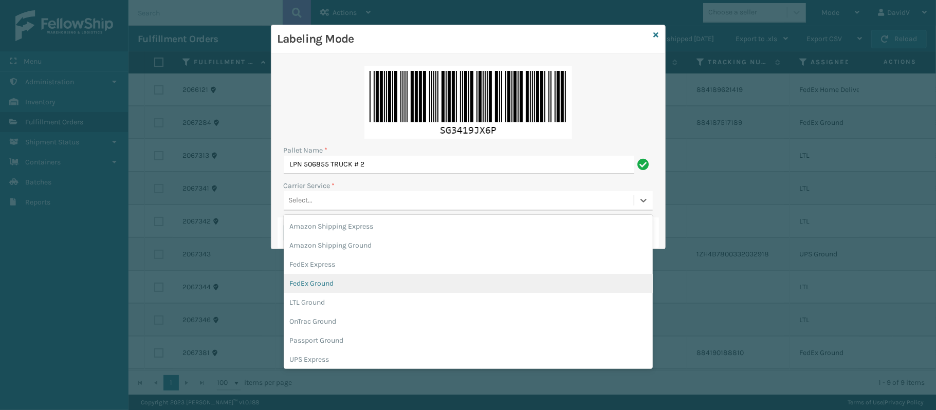
click at [339, 280] on div "FedEx Ground" at bounding box center [468, 283] width 369 height 19
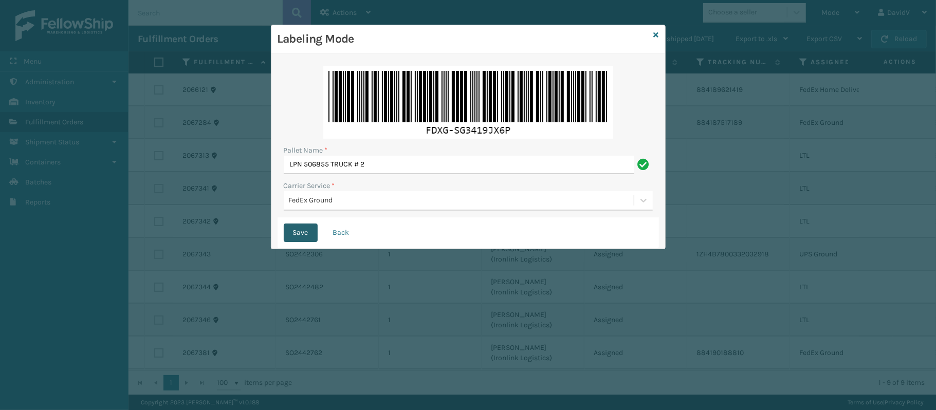
click at [290, 231] on button "Save" at bounding box center [301, 233] width 34 height 19
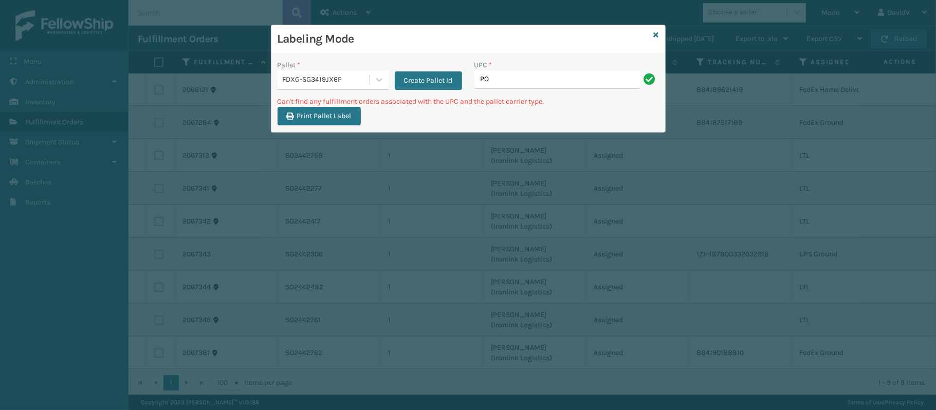
type input "P"
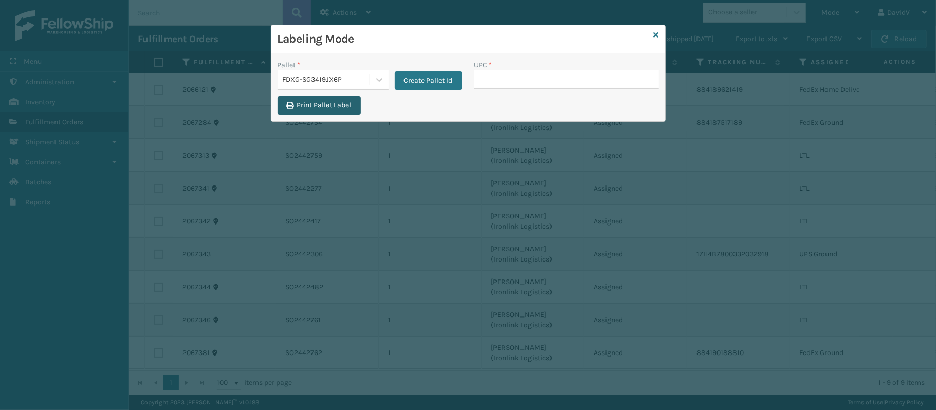
click at [305, 107] on button "Print Pallet Label" at bounding box center [319, 105] width 83 height 19
click at [655, 33] on icon at bounding box center [656, 34] width 5 height 7
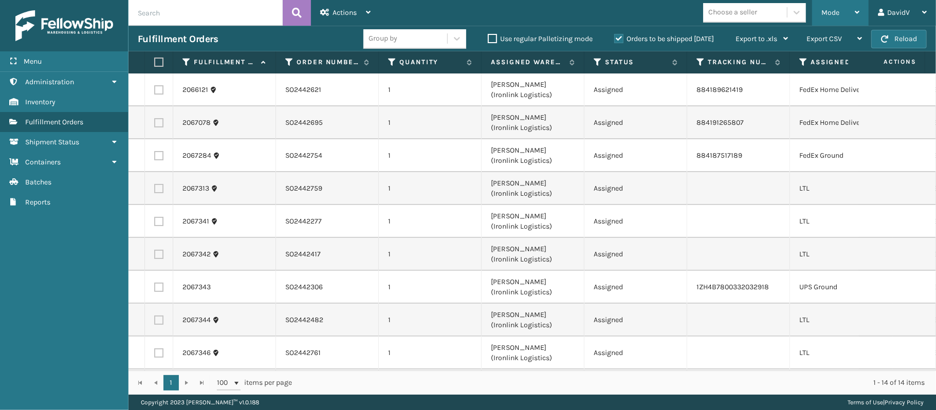
click at [858, 7] on div "Mode" at bounding box center [841, 13] width 38 height 26
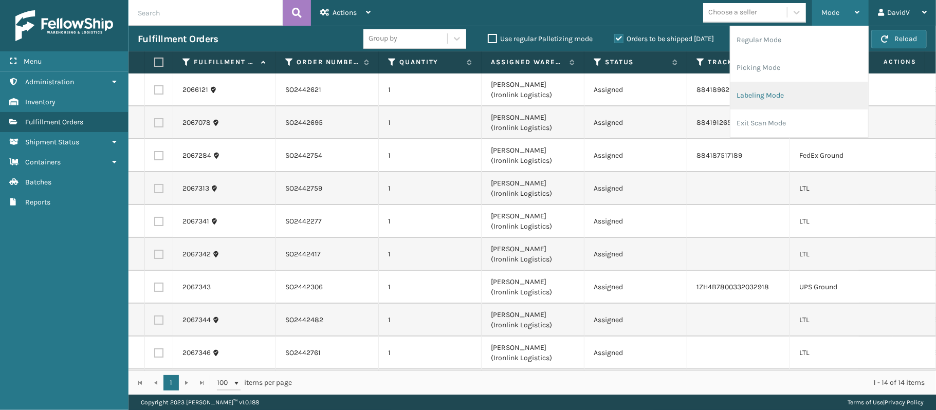
click at [778, 97] on li "Labeling Mode" at bounding box center [800, 96] width 138 height 28
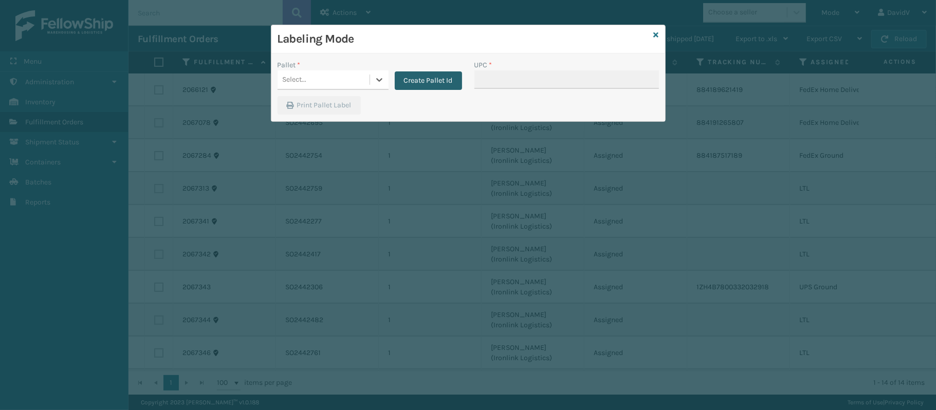
click at [427, 73] on button "Create Pallet Id" at bounding box center [428, 80] width 67 height 19
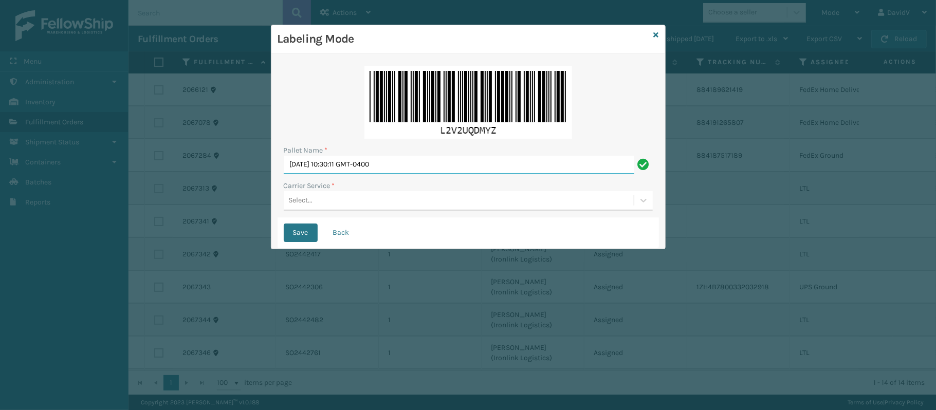
drag, startPoint x: 423, startPoint y: 161, endPoint x: 282, endPoint y: 144, distance: 141.9
click at [282, 144] on div "Pallet Name * [DATE] 10:30:11 GMT-0400 Carrier Service * Select..." at bounding box center [469, 139] width 382 height 158
type input "LPN 507066 TRUCK # 2"
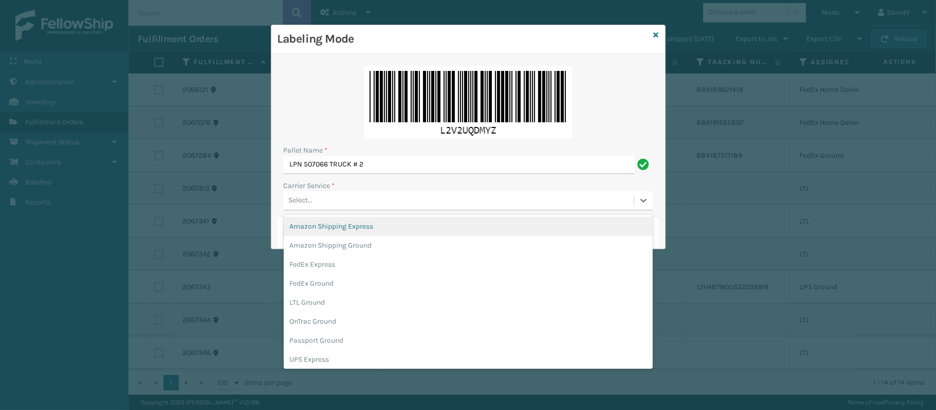
click at [309, 194] on div "Select..." at bounding box center [459, 200] width 350 height 17
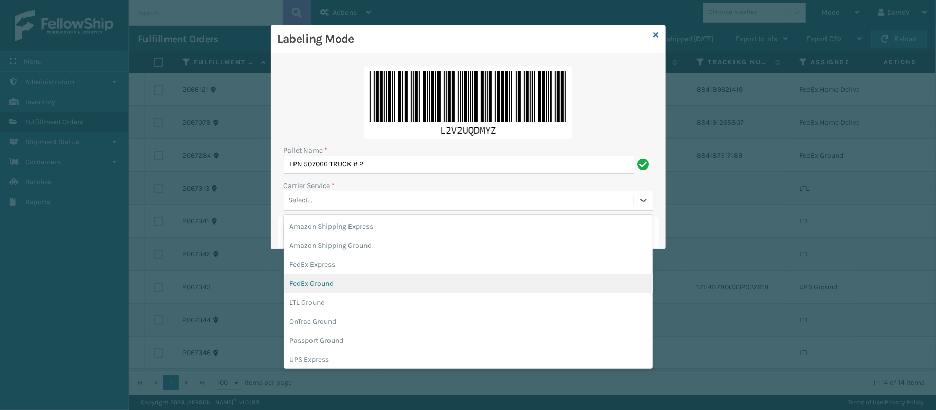
click at [327, 285] on div "FedEx Ground" at bounding box center [468, 283] width 369 height 19
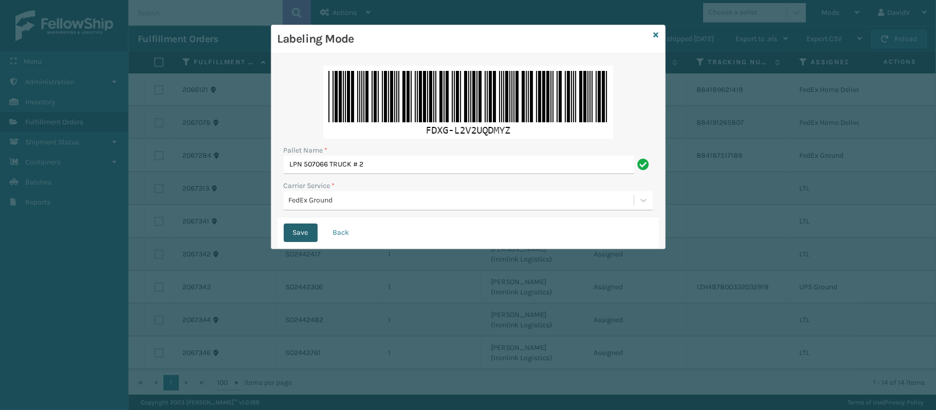
click at [292, 233] on button "Save" at bounding box center [301, 233] width 34 height 19
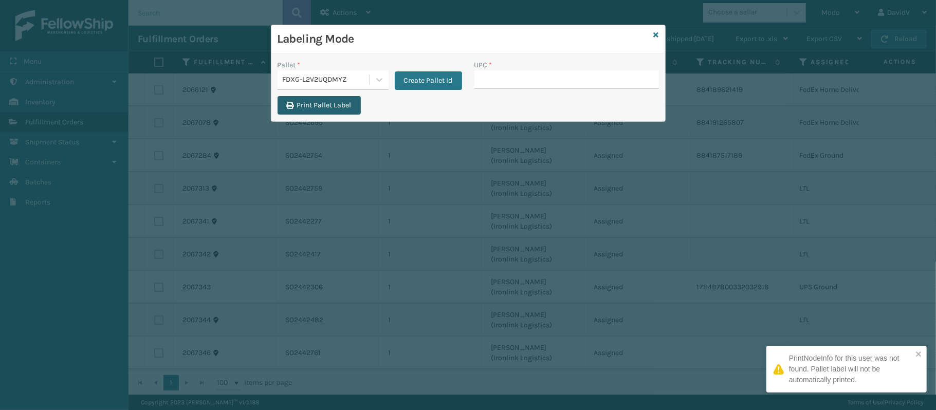
click at [309, 106] on button "Print Pallet Label" at bounding box center [319, 105] width 83 height 19
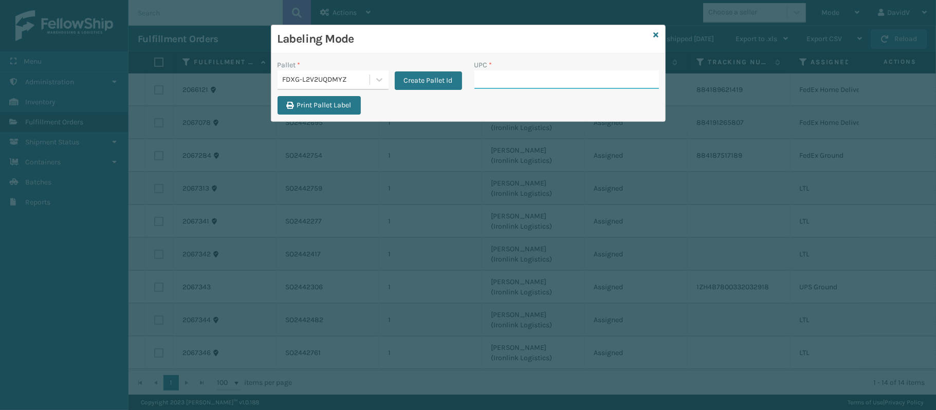
click at [526, 85] on input "UPC *" at bounding box center [567, 79] width 185 height 19
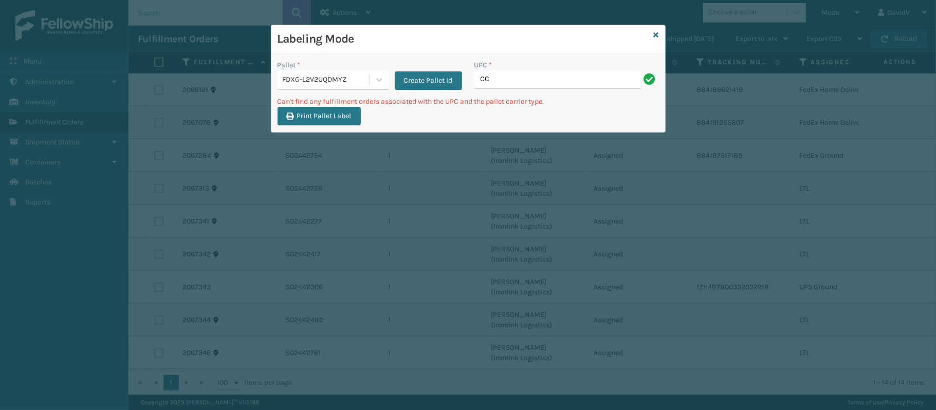
type input "C"
click at [601, 79] on input "CCWENKS1M26DGRA" at bounding box center [558, 79] width 166 height 19
type input "CCWENKS1M26DGRA"
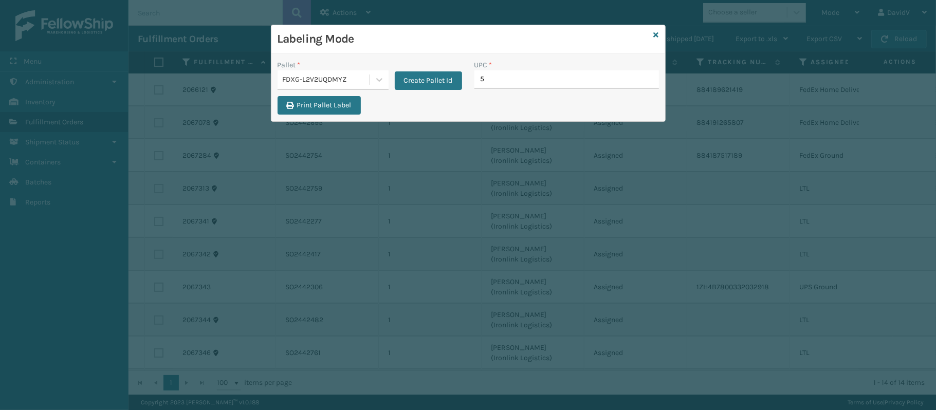
type input "51"
type input "RR-PRK1"
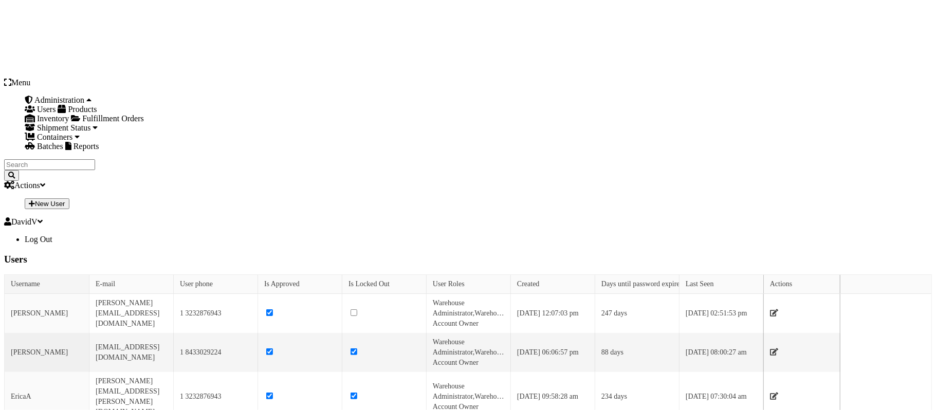
click at [82, 123] on span "Fulfillment Orders" at bounding box center [113, 118] width 62 height 9
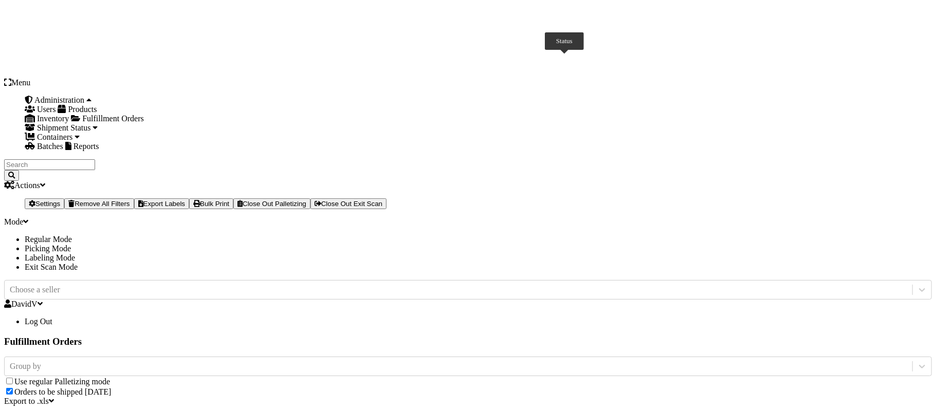
checkbox input "true"
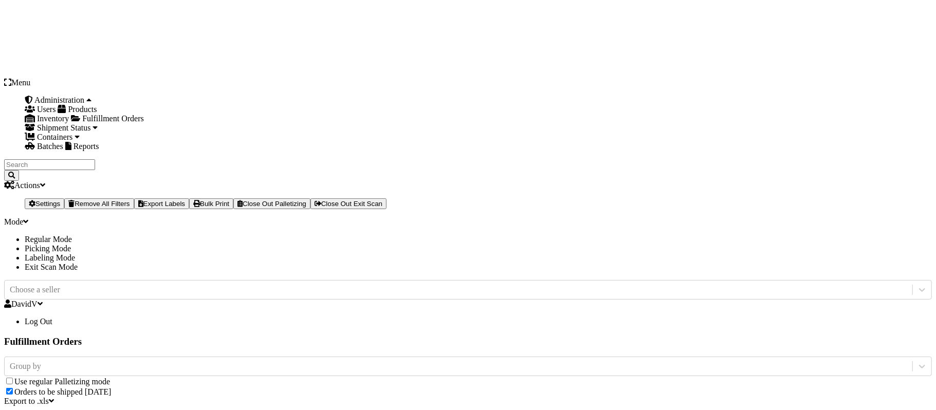
click at [28, 218] on icon at bounding box center [25, 222] width 5 height 8
click at [770, 254] on li "Labeling Mode" at bounding box center [479, 258] width 908 height 9
type input "FDXG-L2V2UQDMYZ"
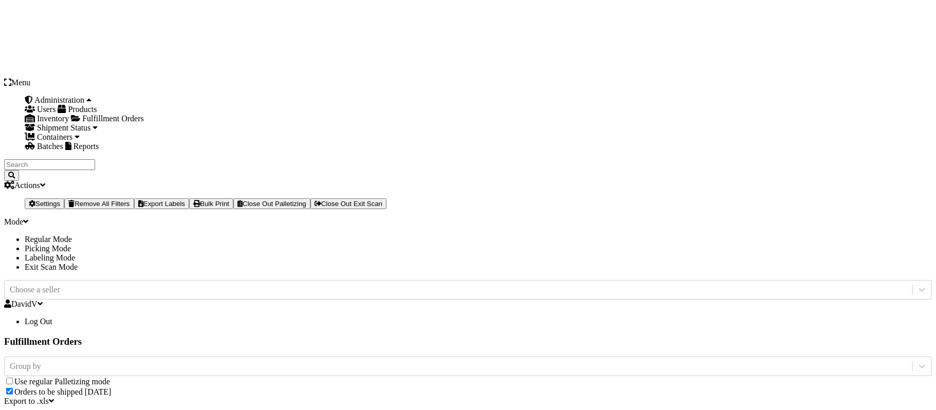
click at [28, 218] on icon at bounding box center [25, 222] width 5 height 8
click at [780, 263] on li "Exit Scan Mode" at bounding box center [479, 267] width 908 height 9
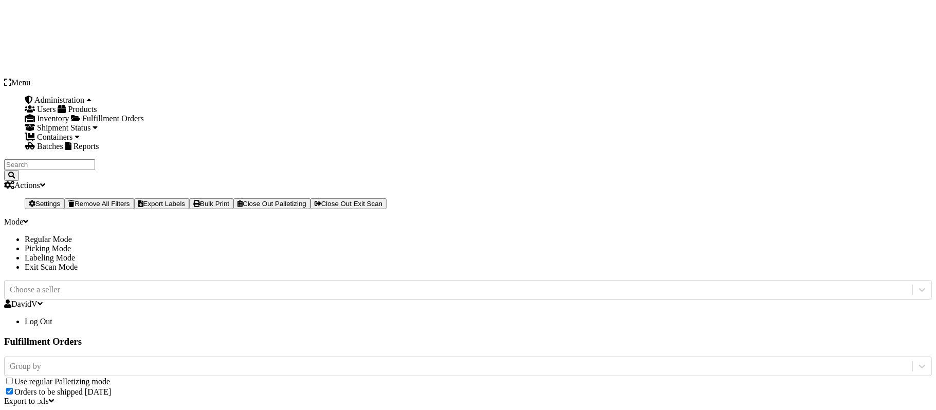
click at [862, 218] on div "Mode Regular Mode Picking Mode Labeling Mode Exit Scan Mode" at bounding box center [468, 245] width 928 height 55
click at [757, 254] on li "Labeling Mode" at bounding box center [479, 258] width 908 height 9
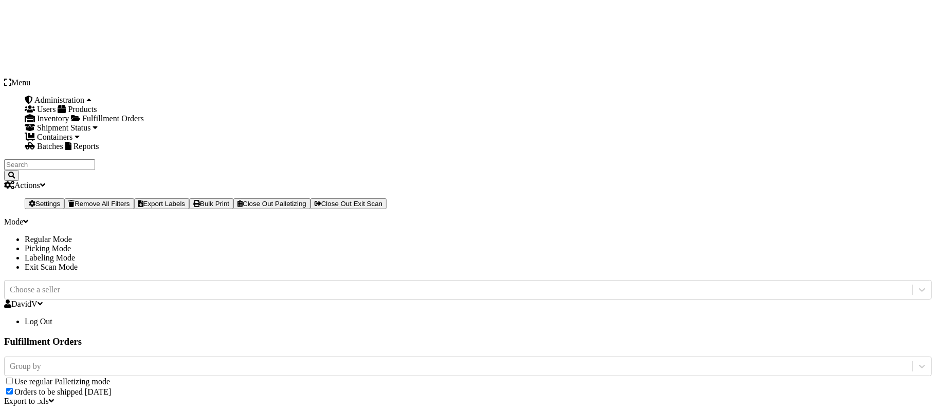
click at [856, 218] on div "Mode" at bounding box center [468, 222] width 928 height 9
click at [790, 254] on li "Labeling Mode" at bounding box center [479, 258] width 908 height 9
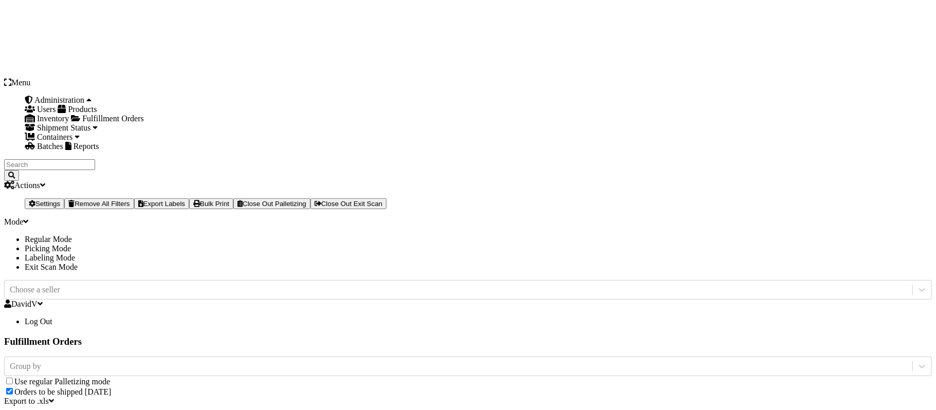
type input "M"
type input "LPN 507107 TRUCK # 1"
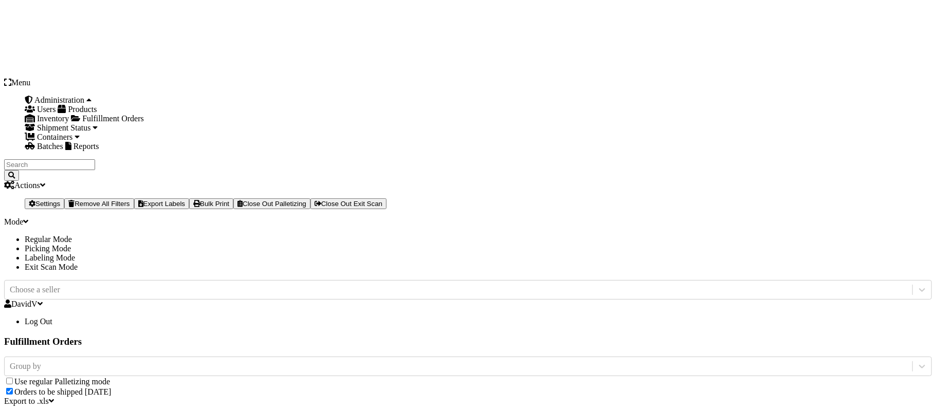
scroll to position [57, 0]
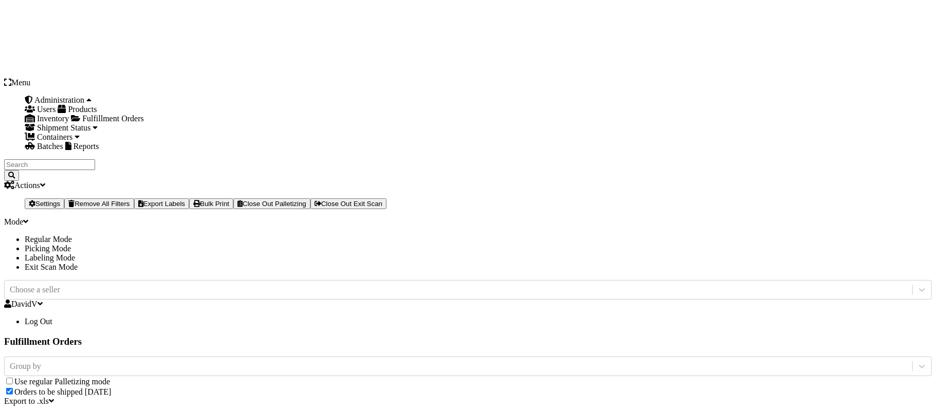
type input "CCHRFKS3M26BKV"
type input "CCHRFKS"
type input "CCHRFKS3M26DGR"
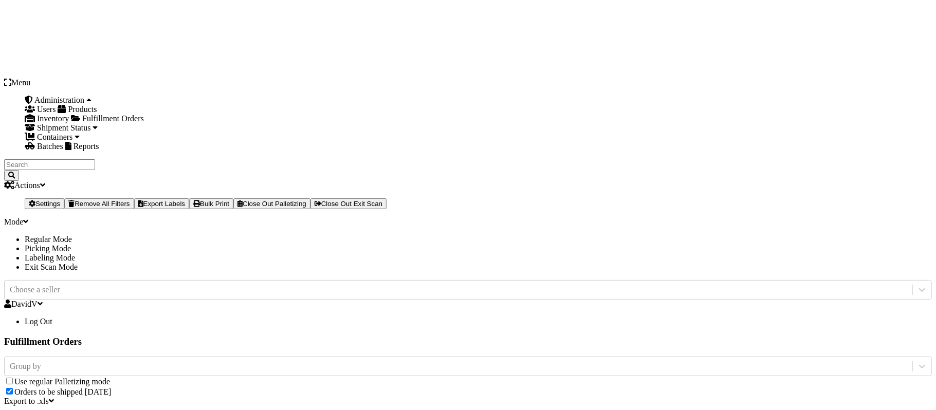
drag, startPoint x: 507, startPoint y: 79, endPoint x: 517, endPoint y: 76, distance: 10.2
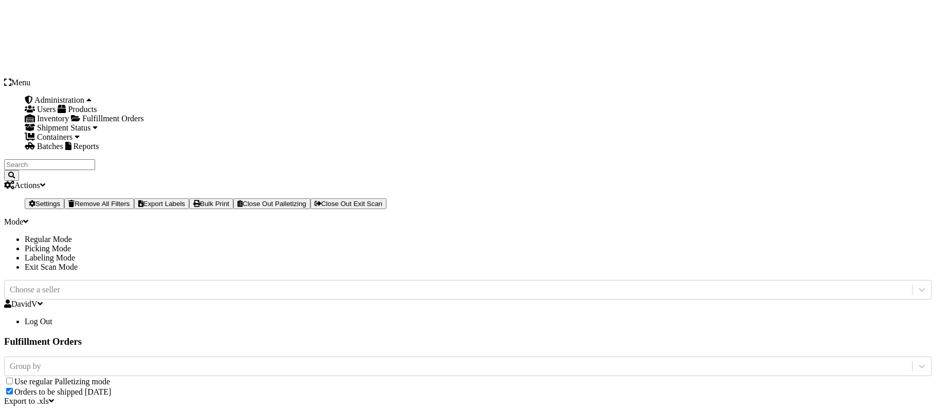
type input "CCHRFKS3BLUVA"
click at [859, 218] on div "Mode" at bounding box center [468, 222] width 928 height 9
click at [751, 263] on li "Exit Scan Mode" at bounding box center [479, 267] width 908 height 9
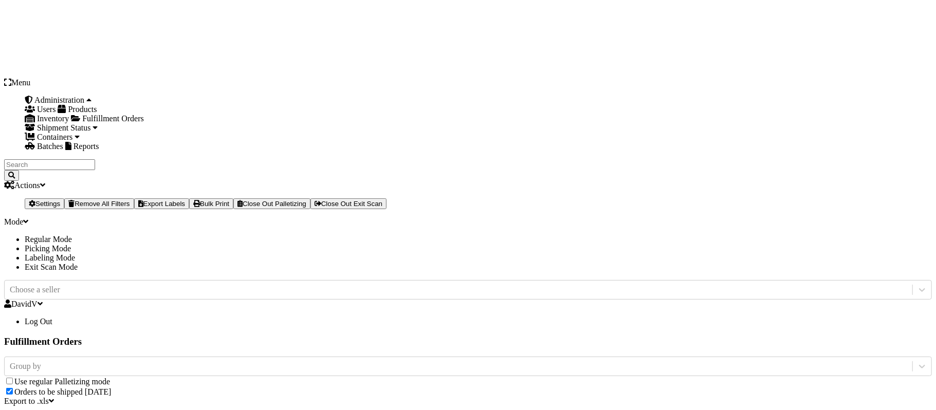
click at [111, 388] on label "Orders to be shipped [DATE]" at bounding box center [62, 392] width 97 height 9
click at [13, 388] on input "Orders to be shipped [DATE]" at bounding box center [9, 391] width 7 height 7
click at [111, 407] on label "Orders to be shipped [DATE]" at bounding box center [62, 411] width 97 height 9
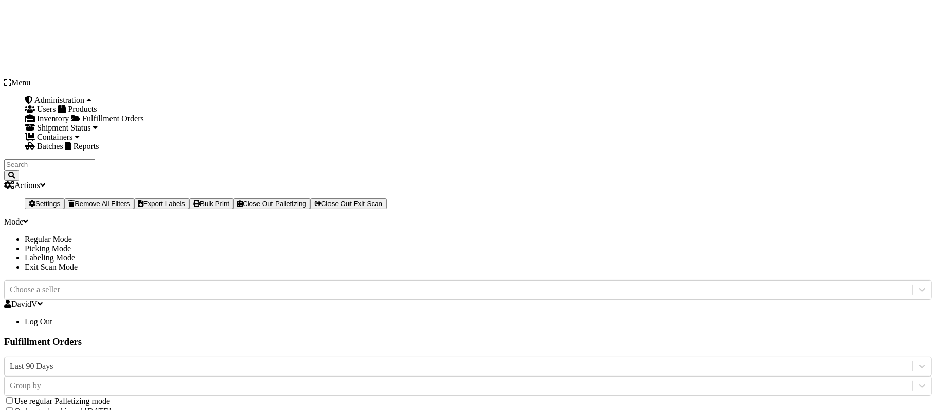
click at [13, 408] on input "Orders to be shipped [DATE]" at bounding box center [9, 411] width 7 height 7
click at [111, 388] on label "Orders to be shipped [DATE]" at bounding box center [62, 392] width 97 height 9
click at [13, 388] on input "Orders to be shipped [DATE]" at bounding box center [9, 391] width 7 height 7
click at [111, 407] on label "Orders to be shipped [DATE]" at bounding box center [62, 411] width 97 height 9
click at [13, 408] on input "Orders to be shipped [DATE]" at bounding box center [9, 411] width 7 height 7
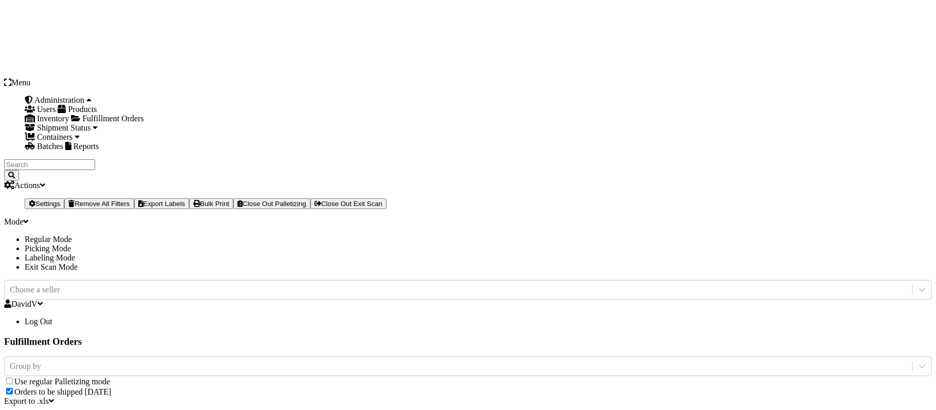
click at [852, 218] on div "Mode" at bounding box center [468, 222] width 928 height 9
click at [788, 254] on li "Labeling Mode" at bounding box center [479, 258] width 908 height 9
drag, startPoint x: 417, startPoint y: 165, endPoint x: 229, endPoint y: 161, distance: 187.7
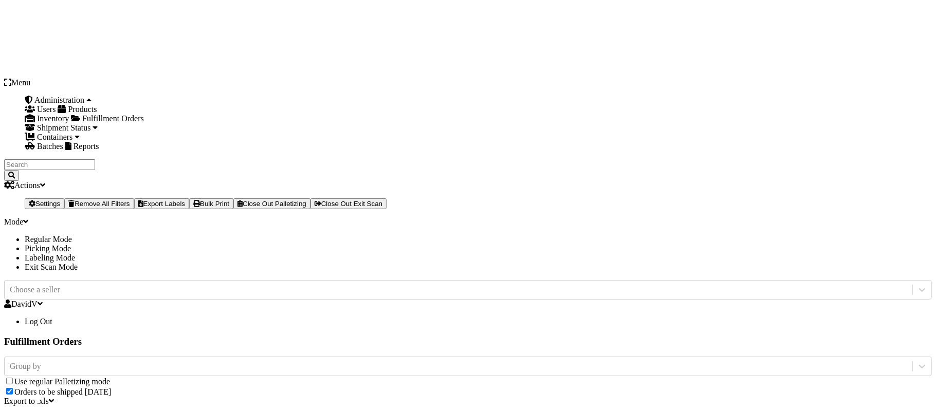
type input "l"
type input "LPN 507099 TRUCK # 1"
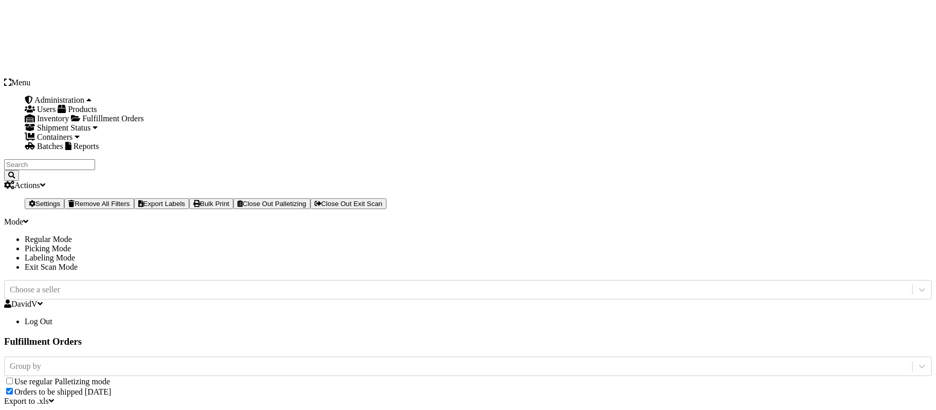
type input "131"
type input "131A013"
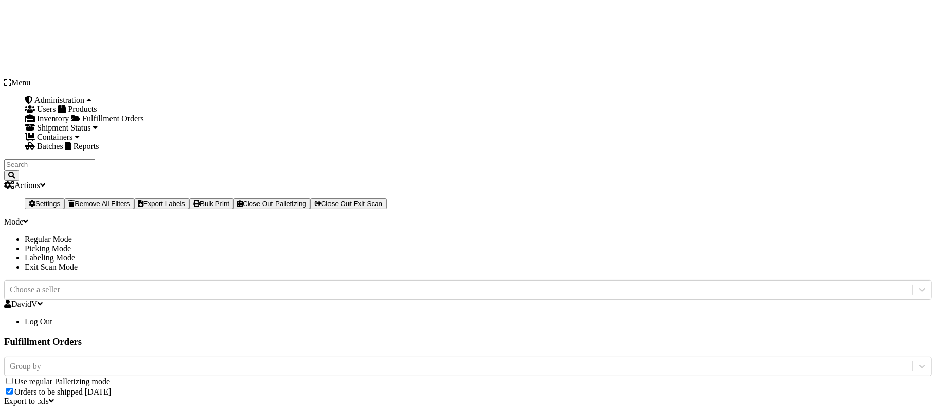
type input "4"
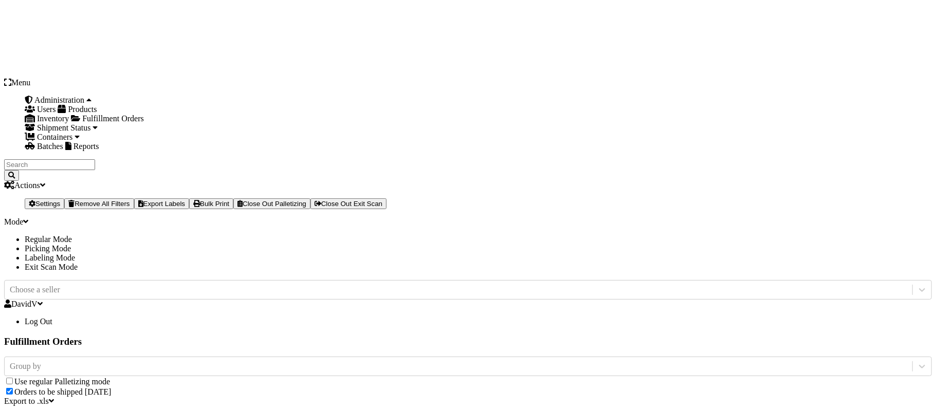
type input "LKLGF2S"
type input "L"
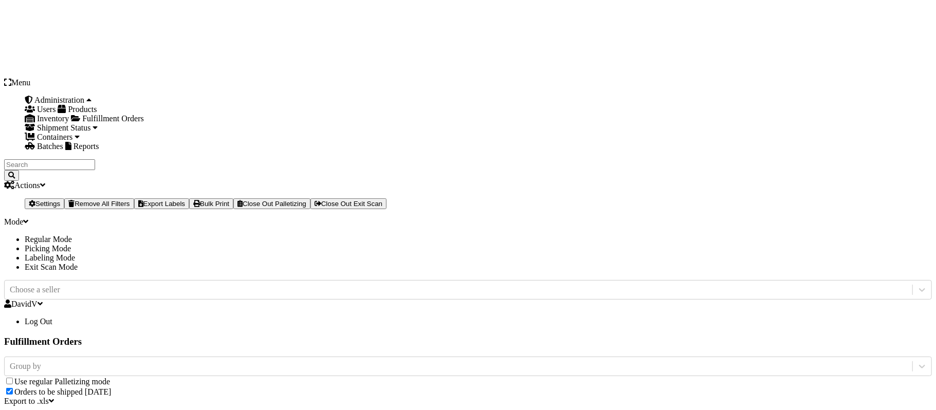
drag, startPoint x: 418, startPoint y: 163, endPoint x: 424, endPoint y: 163, distance: 5.7
type input "M"
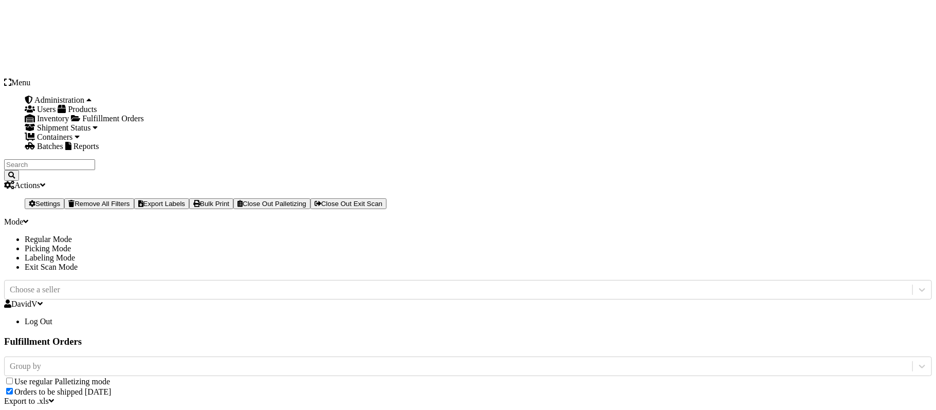
type input "l"
type input "LPN 507099 - SECON DAY"
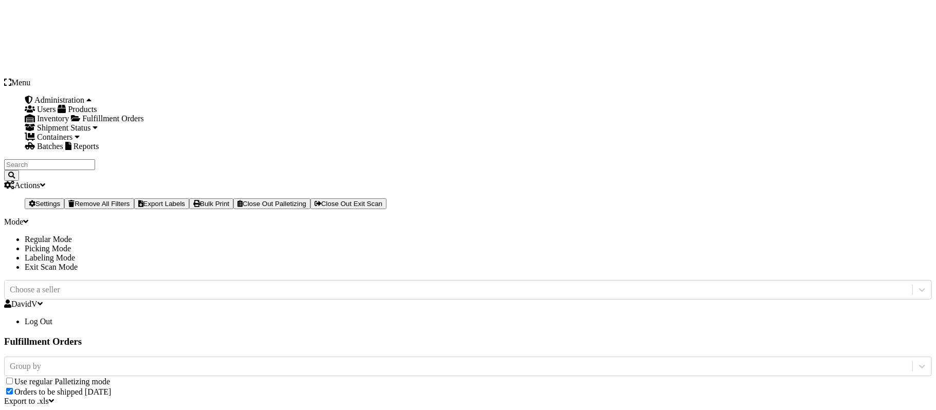
click at [28, 218] on icon at bounding box center [25, 222] width 5 height 8
click at [754, 263] on li "Exit Scan Mode" at bounding box center [479, 267] width 908 height 9
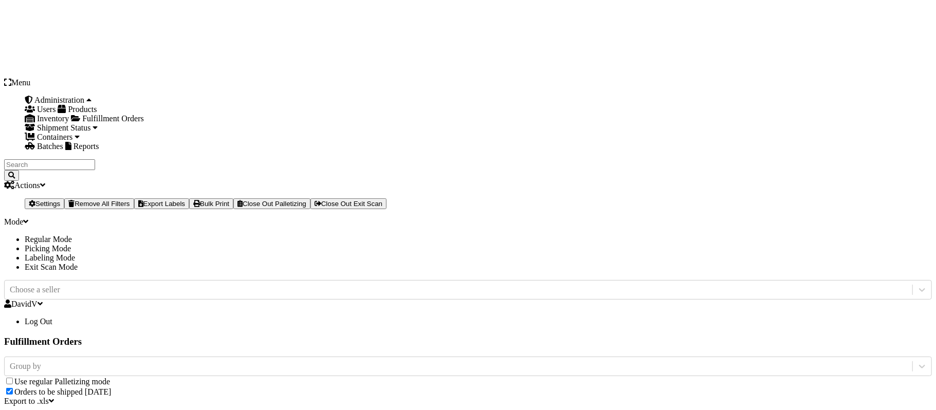
click at [111, 388] on label "Orders to be shipped [DATE]" at bounding box center [62, 392] width 97 height 9
click at [13, 388] on input "Orders to be shipped [DATE]" at bounding box center [9, 391] width 7 height 7
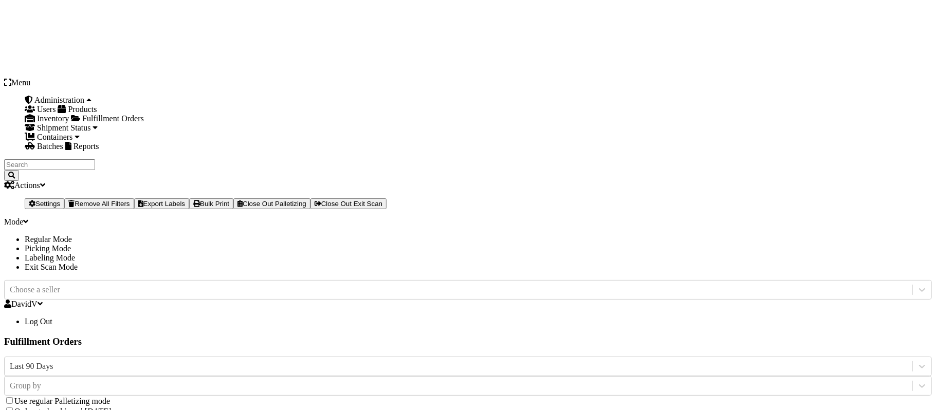
click at [111, 407] on label "Orders to be shipped [DATE]" at bounding box center [62, 411] width 97 height 9
click at [13, 408] on input "Orders to be shipped [DATE]" at bounding box center [9, 411] width 7 height 7
click at [111, 388] on label "Orders to be shipped [DATE]" at bounding box center [62, 392] width 97 height 9
click at [13, 388] on input "Orders to be shipped [DATE]" at bounding box center [9, 391] width 7 height 7
click at [852, 218] on div "Mode" at bounding box center [468, 222] width 928 height 9
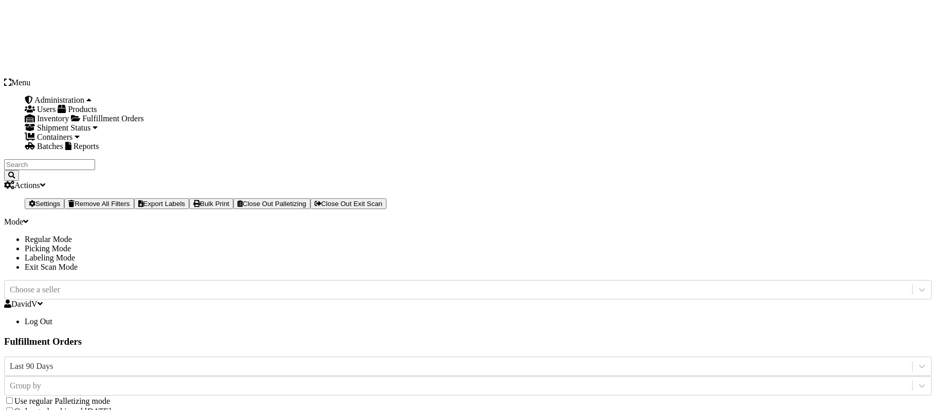
click at [769, 254] on li "Labeling Mode" at bounding box center [479, 258] width 908 height 9
drag, startPoint x: 416, startPoint y: 161, endPoint x: 249, endPoint y: 150, distance: 167.5
type input "LPN 507098 TRUCK #2"
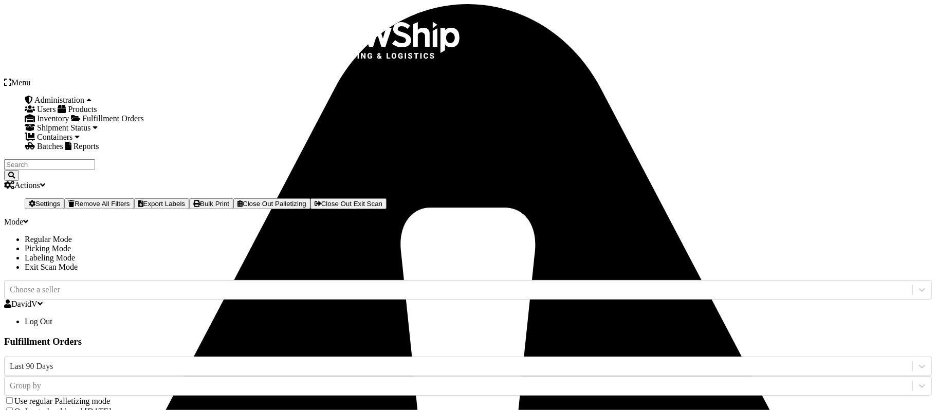
type input "SC-CRYS3LU2012"
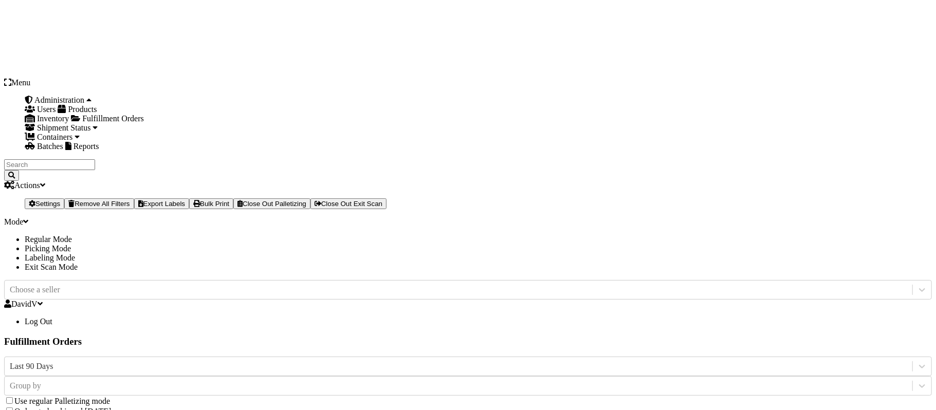
type input "4"
type input "CCHRFKS2M26BKVA"
type input "4"
type input "CCHRFKS"
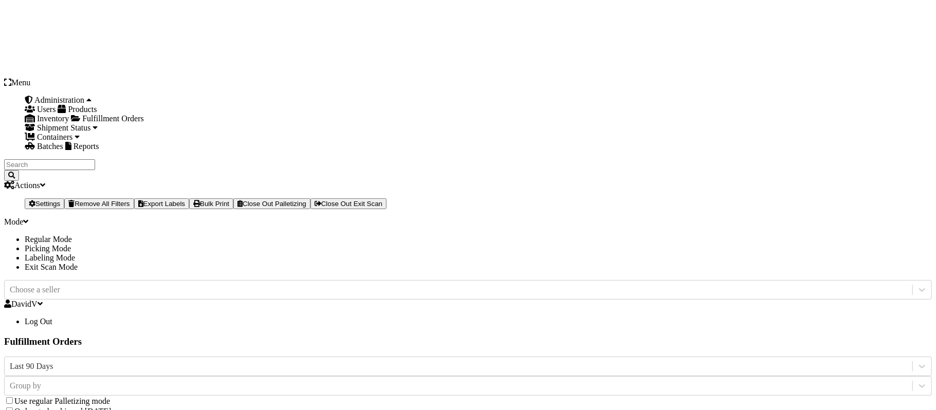
click at [28, 218] on icon at bounding box center [25, 222] width 5 height 8
click at [776, 263] on li "Exit Scan Mode" at bounding box center [479, 267] width 908 height 9
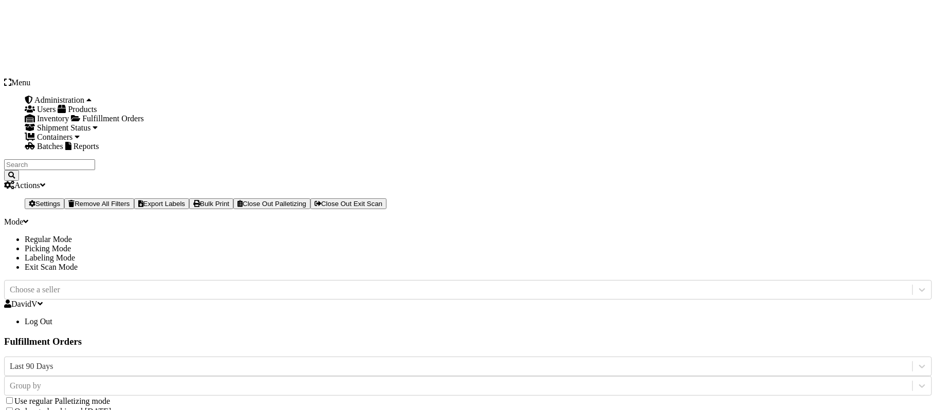
click at [860, 218] on div "Mode Regular Mode Picking Mode Labeling Mode Exit Scan Mode" at bounding box center [468, 245] width 928 height 55
click at [770, 254] on li "Labeling Mode" at bounding box center [479, 258] width 908 height 9
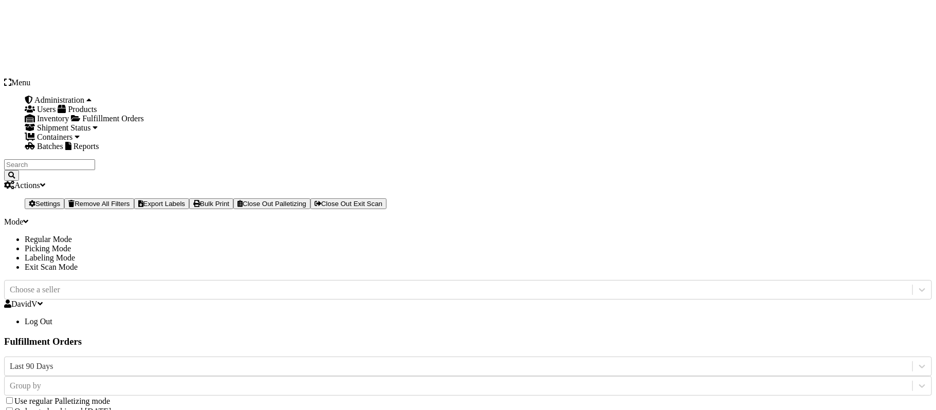
drag, startPoint x: 421, startPoint y: 161, endPoint x: 250, endPoint y: 137, distance: 172.4
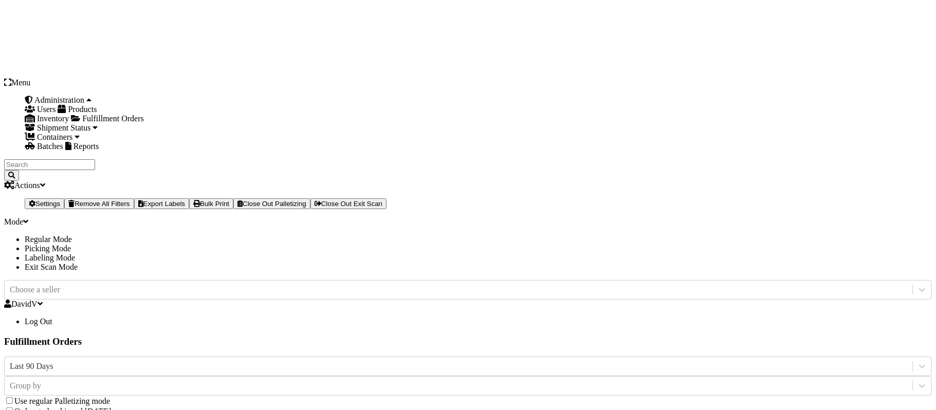
type input "LPN 507063 TRUCK #2"
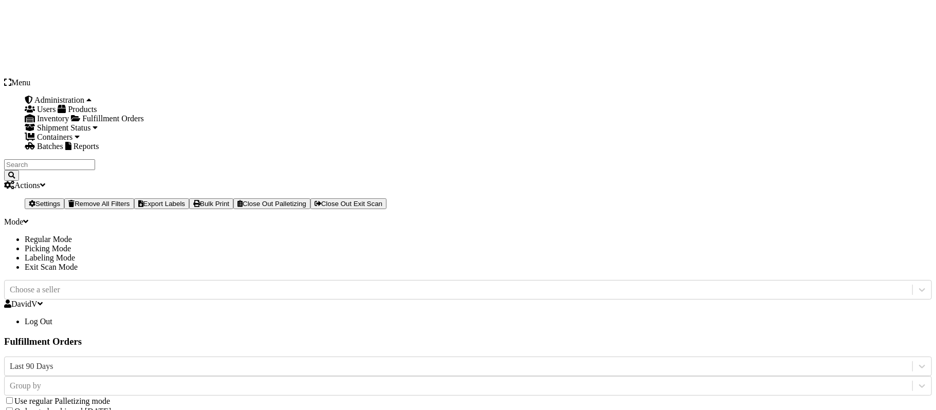
click at [856, 218] on div "Mode" at bounding box center [468, 222] width 928 height 9
click at [786, 263] on li "Exit Scan Mode" at bounding box center [479, 267] width 908 height 9
